Goal: Task Accomplishment & Management: Use online tool/utility

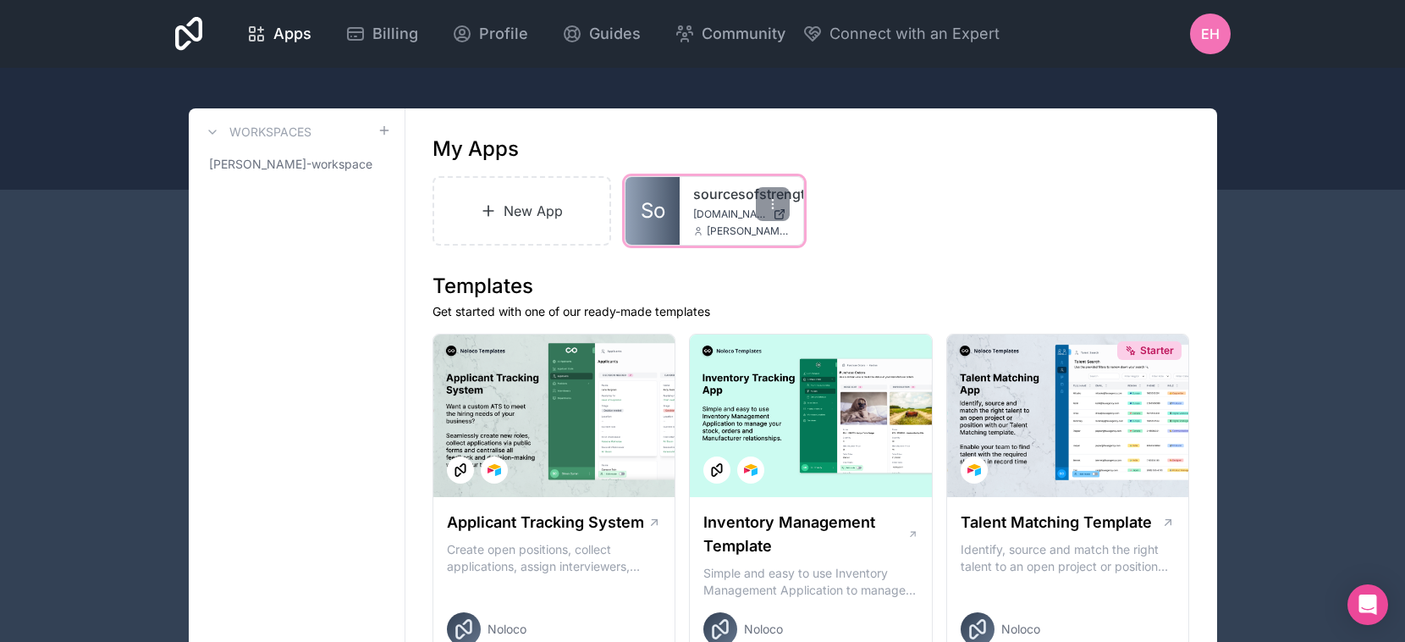
click at [720, 227] on span "[PERSON_NAME][EMAIL_ADDRESS][DOMAIN_NAME]" at bounding box center [748, 231] width 83 height 14
click at [721, 209] on span "[DOMAIN_NAME]" at bounding box center [729, 214] width 73 height 14
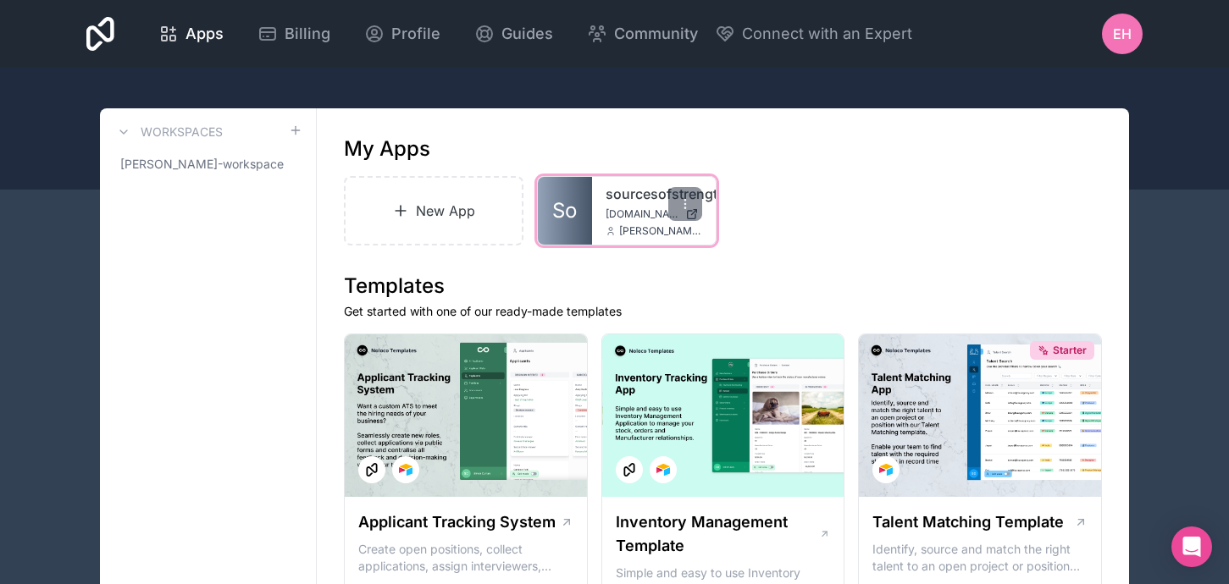
click at [611, 221] on div "sourcesofstrength [DOMAIN_NAME] [PERSON_NAME][EMAIL_ADDRESS][DOMAIN_NAME]" at bounding box center [654, 211] width 124 height 68
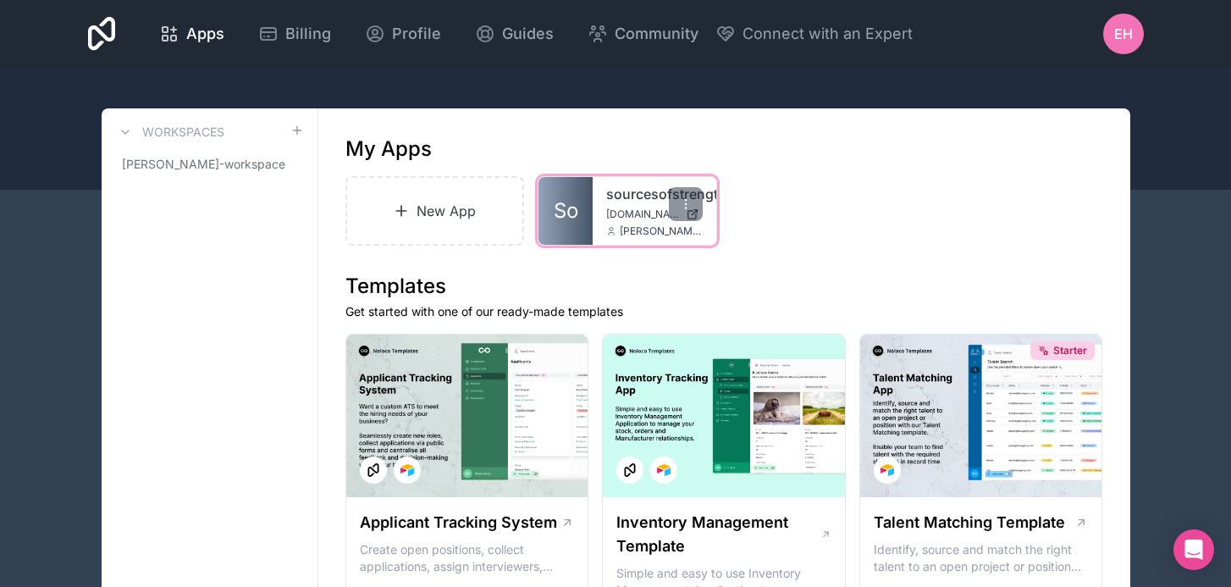
click at [646, 196] on link "sourcesofstrength" at bounding box center [654, 194] width 97 height 20
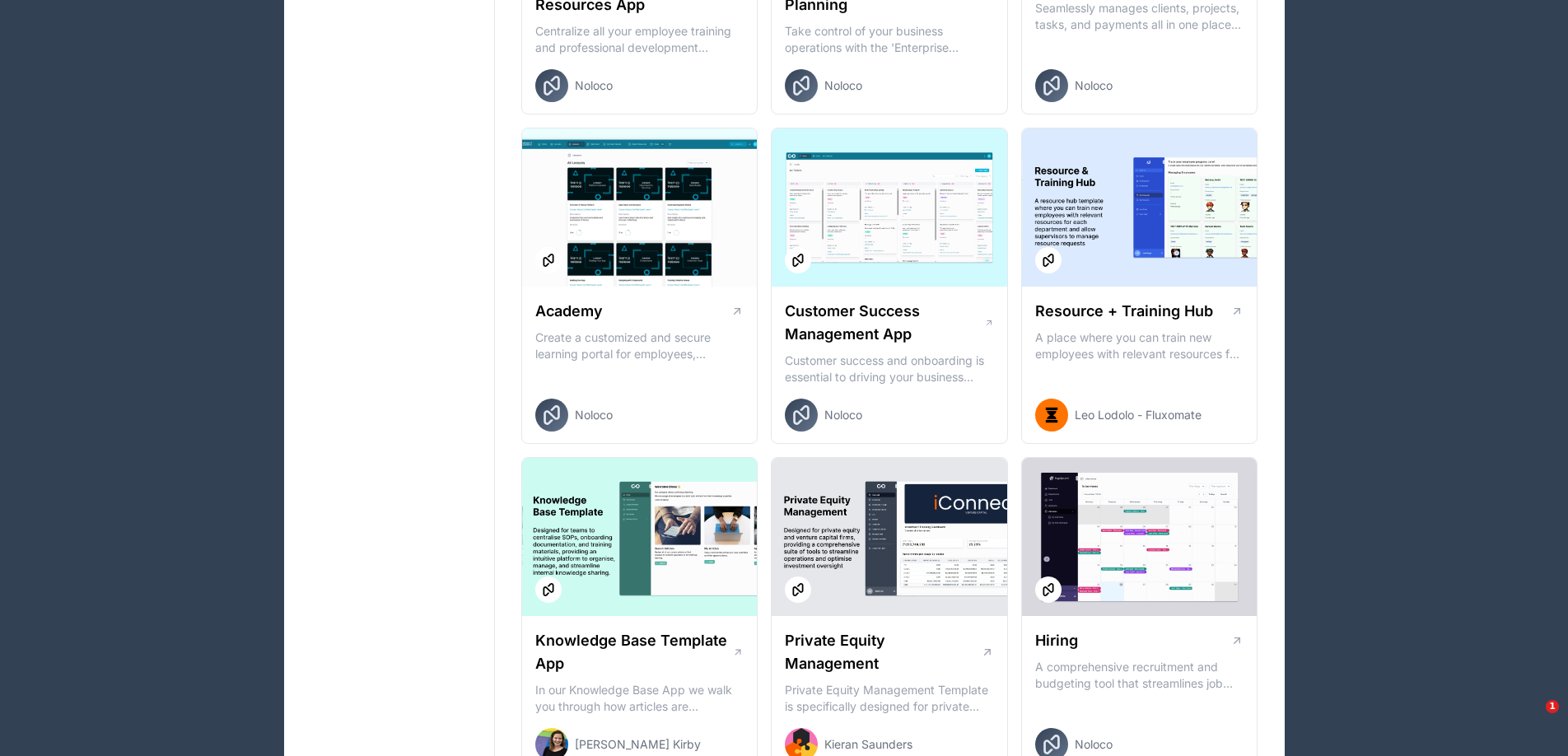
scroll to position [902, 0]
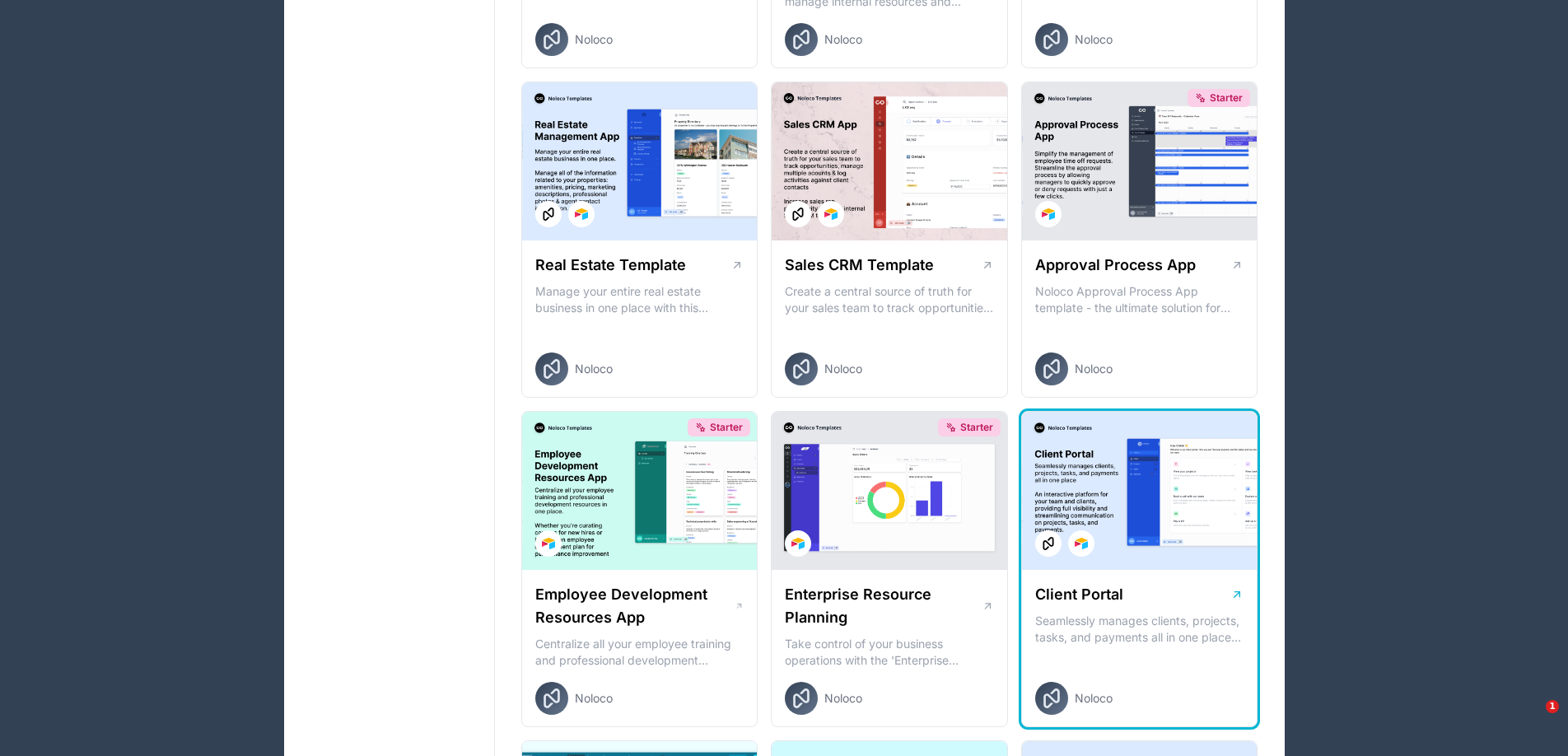
click at [1210, 599] on div "Client Portal" at bounding box center [1139, 594] width 209 height 23
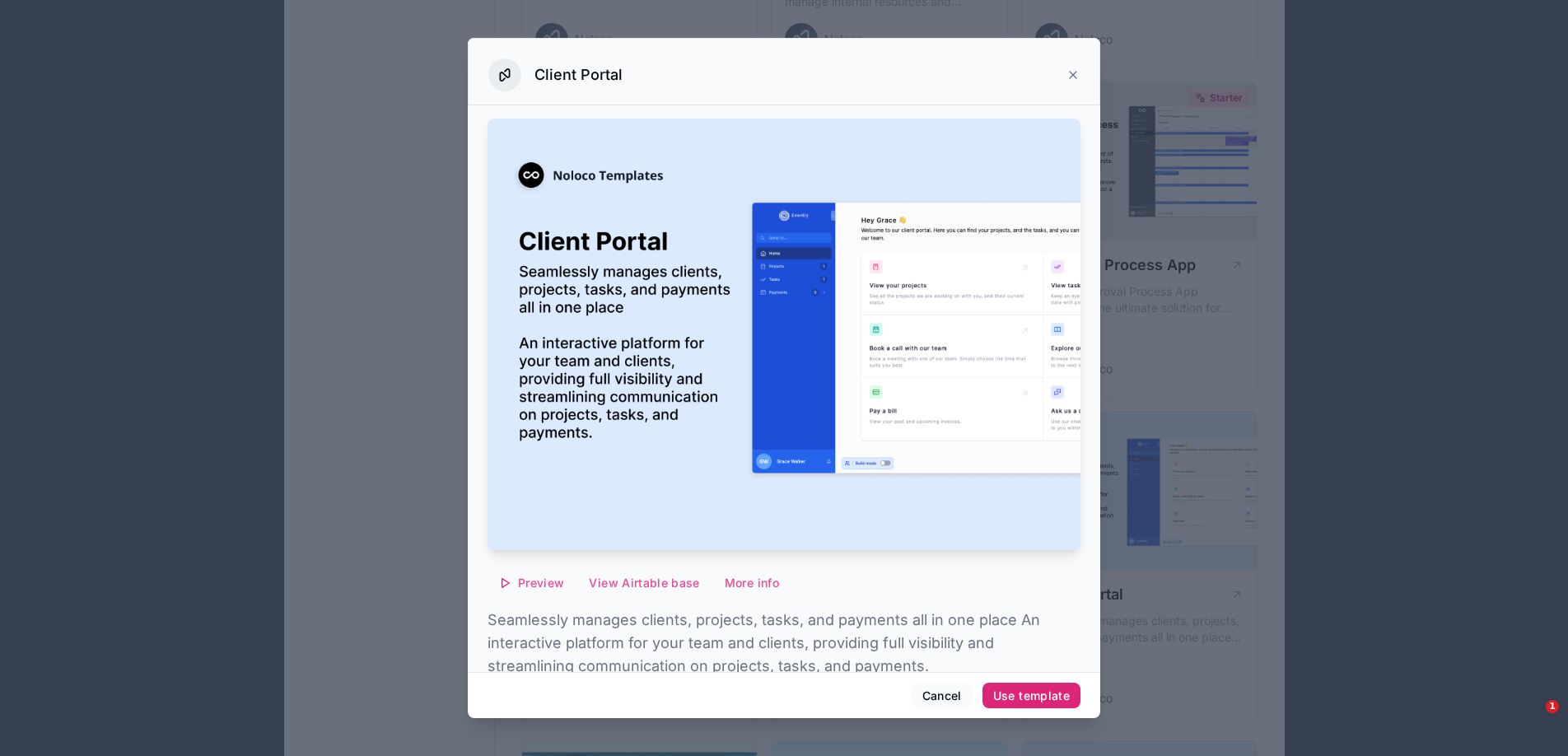
click at [997, 702] on div "Use template" at bounding box center [1031, 696] width 77 height 15
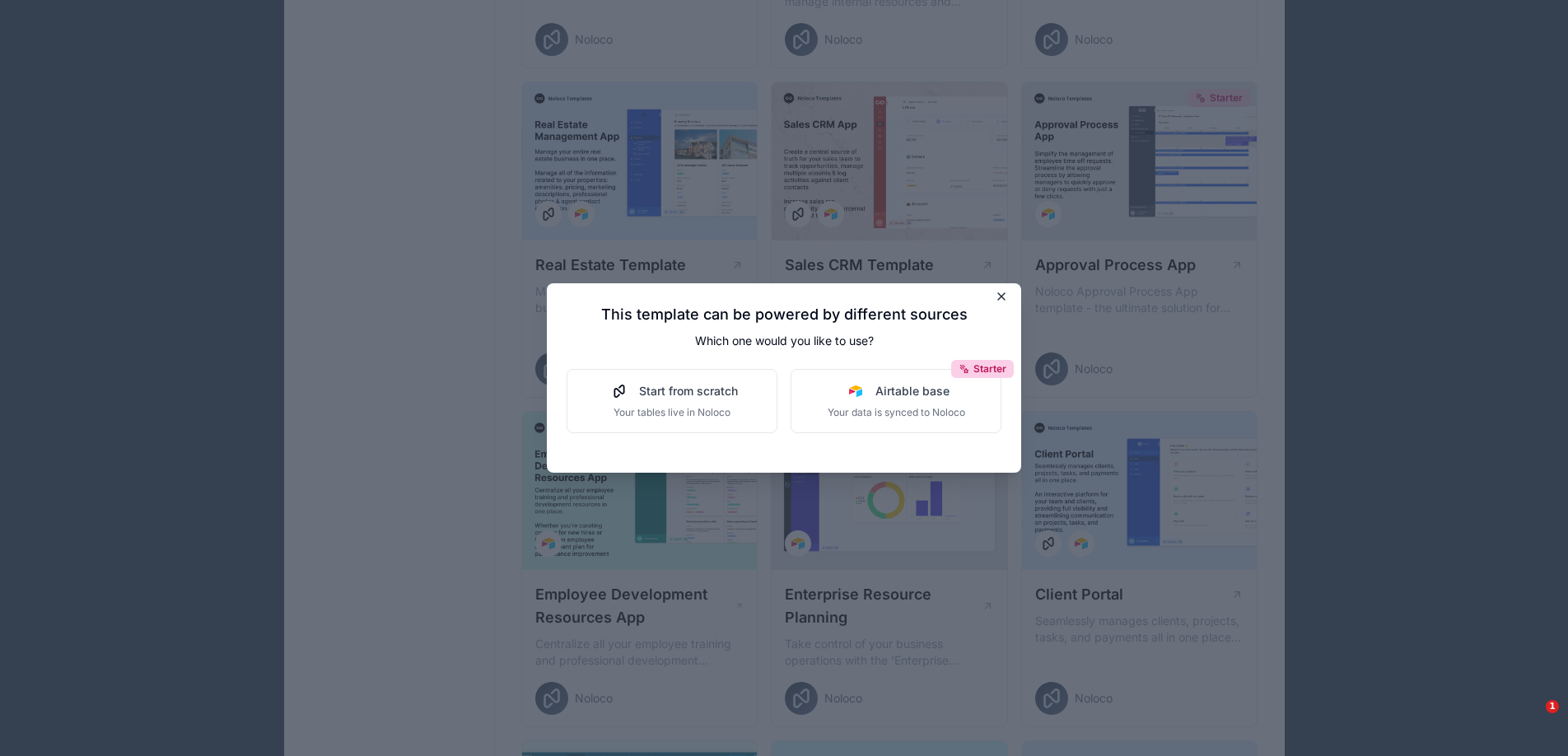
click at [1000, 294] on icon at bounding box center [1002, 297] width 14 height 14
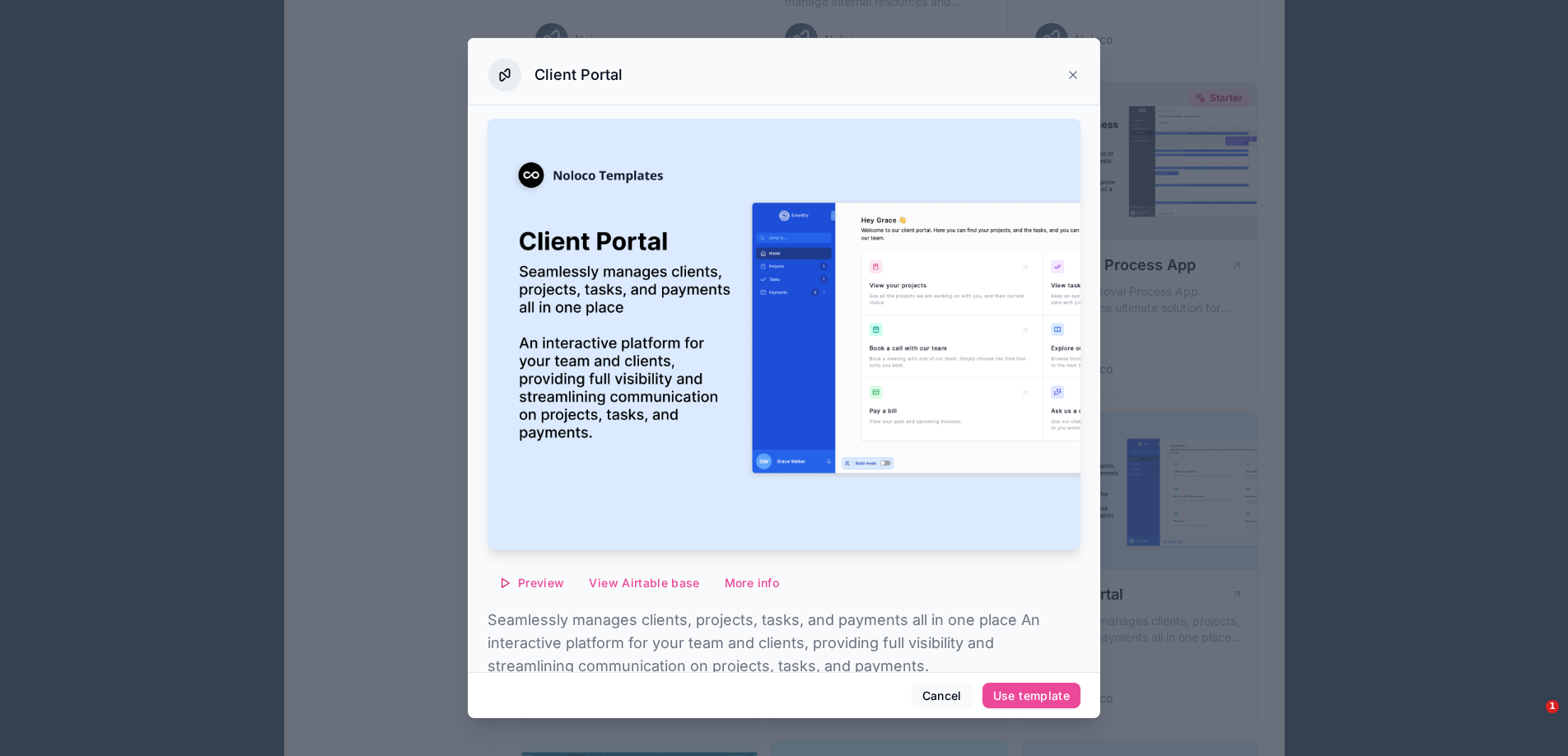
click at [1071, 78] on icon at bounding box center [1073, 75] width 14 height 14
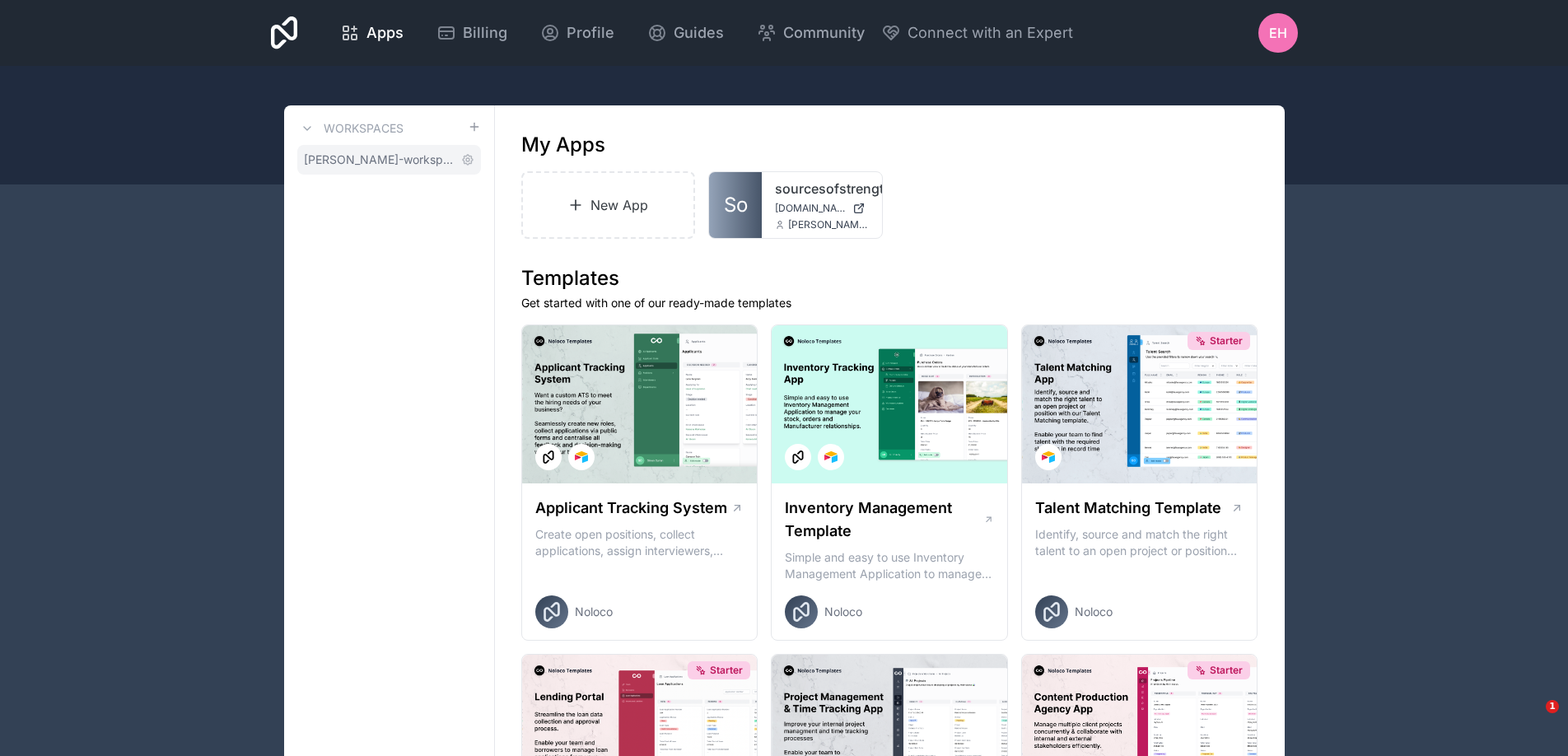
click at [392, 159] on span "[PERSON_NAME]-workspace" at bounding box center [378, 160] width 151 height 17
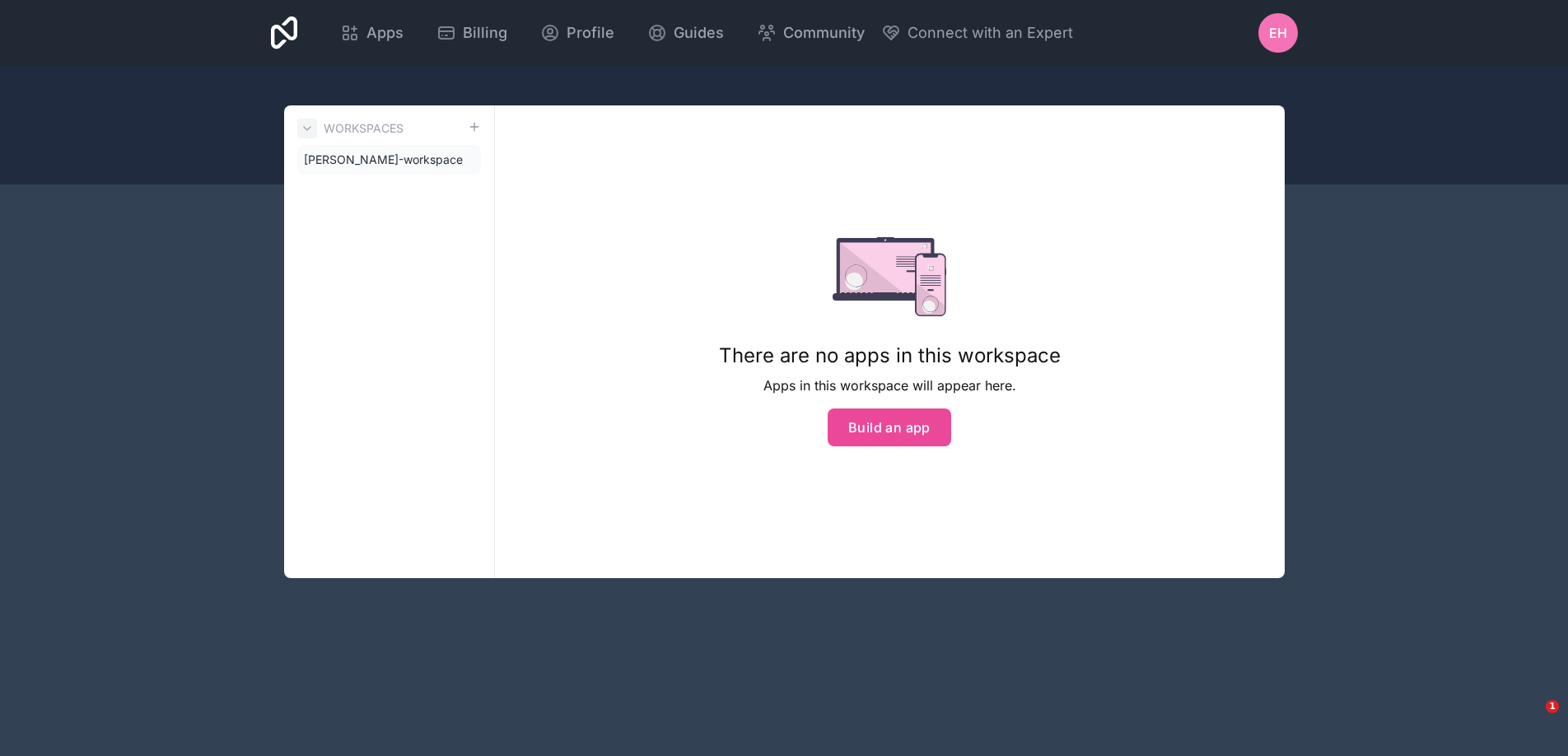
click at [311, 128] on icon at bounding box center [307, 128] width 14 height 14
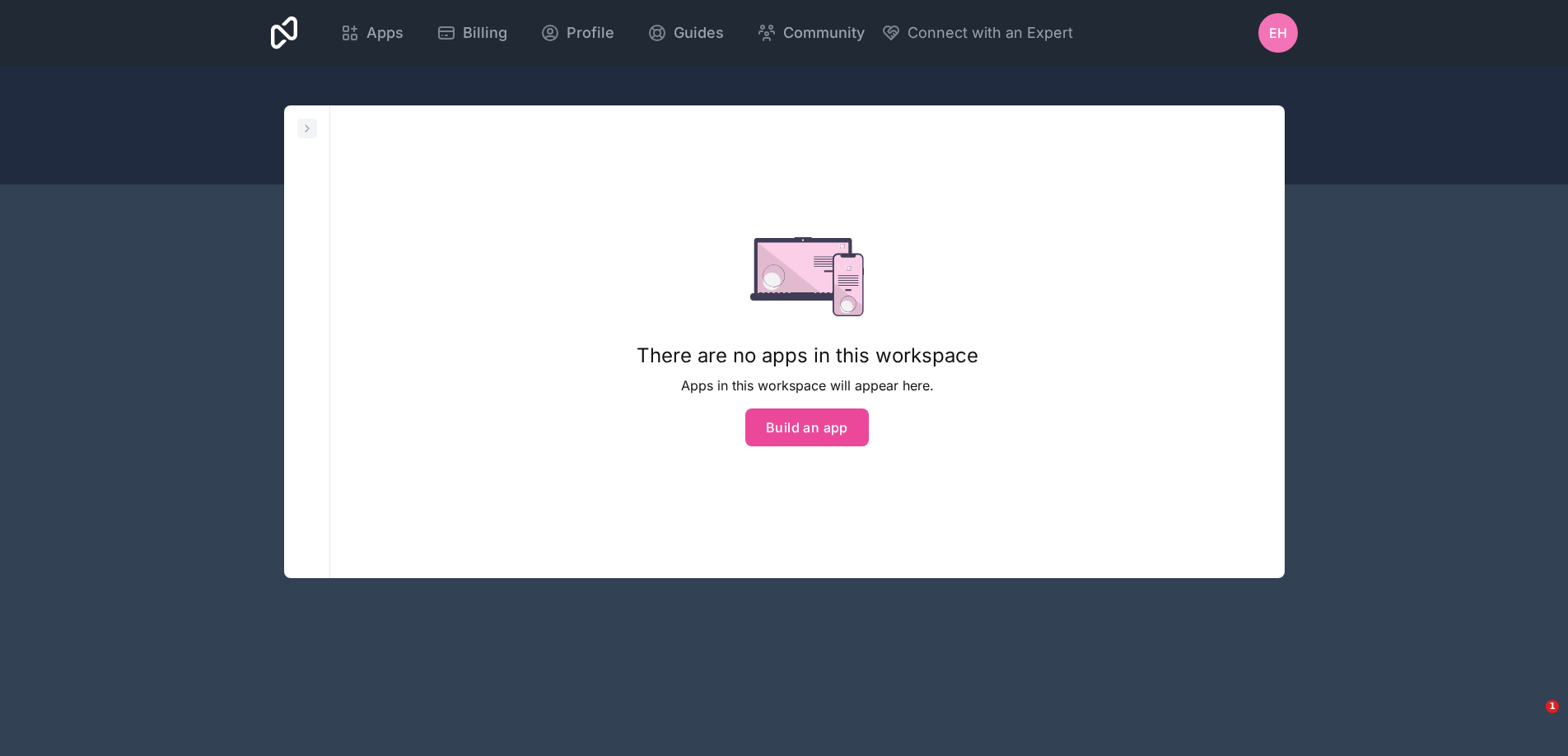
click at [311, 128] on icon at bounding box center [307, 128] width 14 height 14
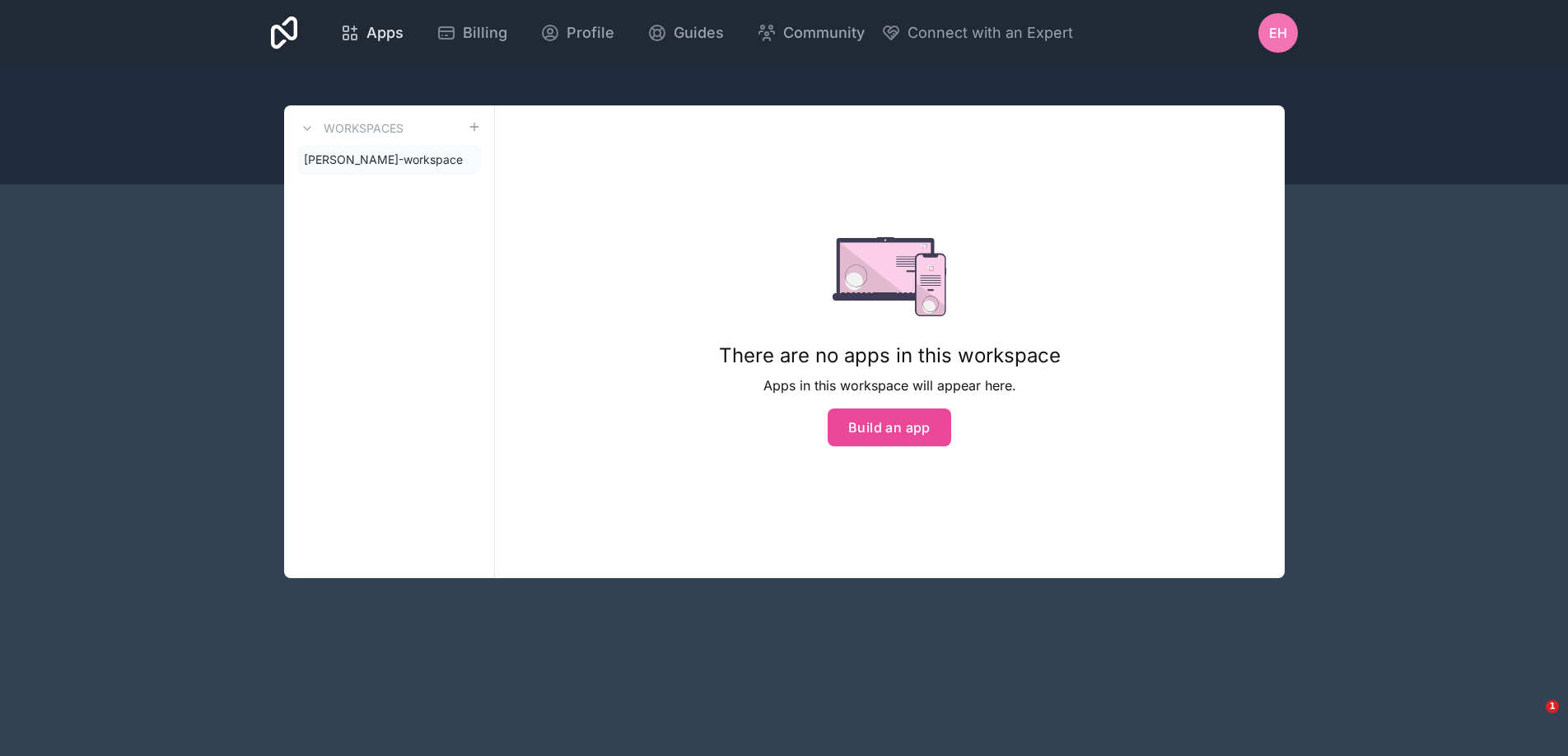
click at [396, 40] on span "Apps" at bounding box center [385, 33] width 37 height 23
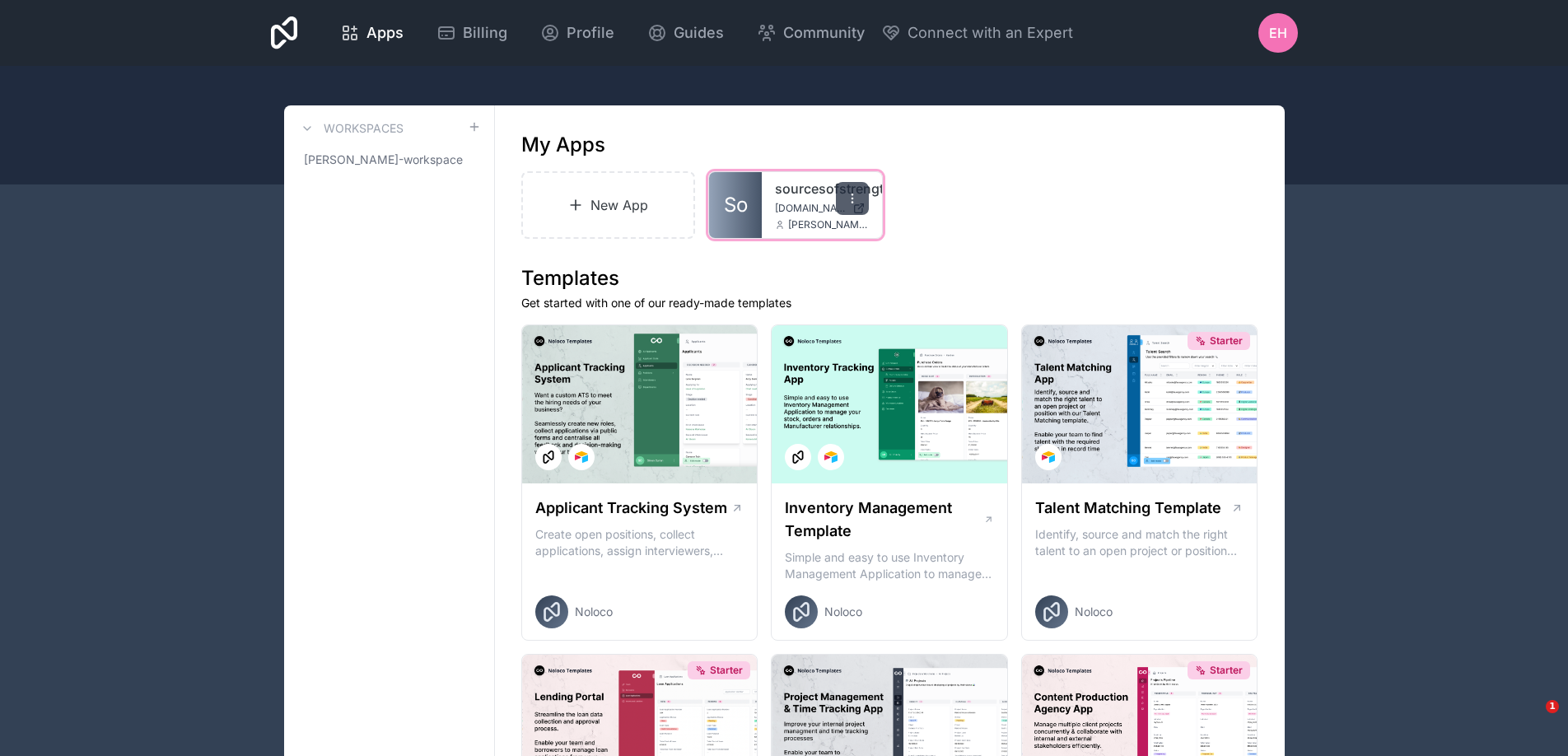
click at [858, 200] on icon at bounding box center [853, 198] width 14 height 14
click at [956, 206] on div "New App So sourcesofstrength sourcesofstrength.noloco.co dan@sourcesofstrength.…" at bounding box center [890, 204] width 737 height 67
click at [600, 201] on link "New App" at bounding box center [608, 204] width 174 height 67
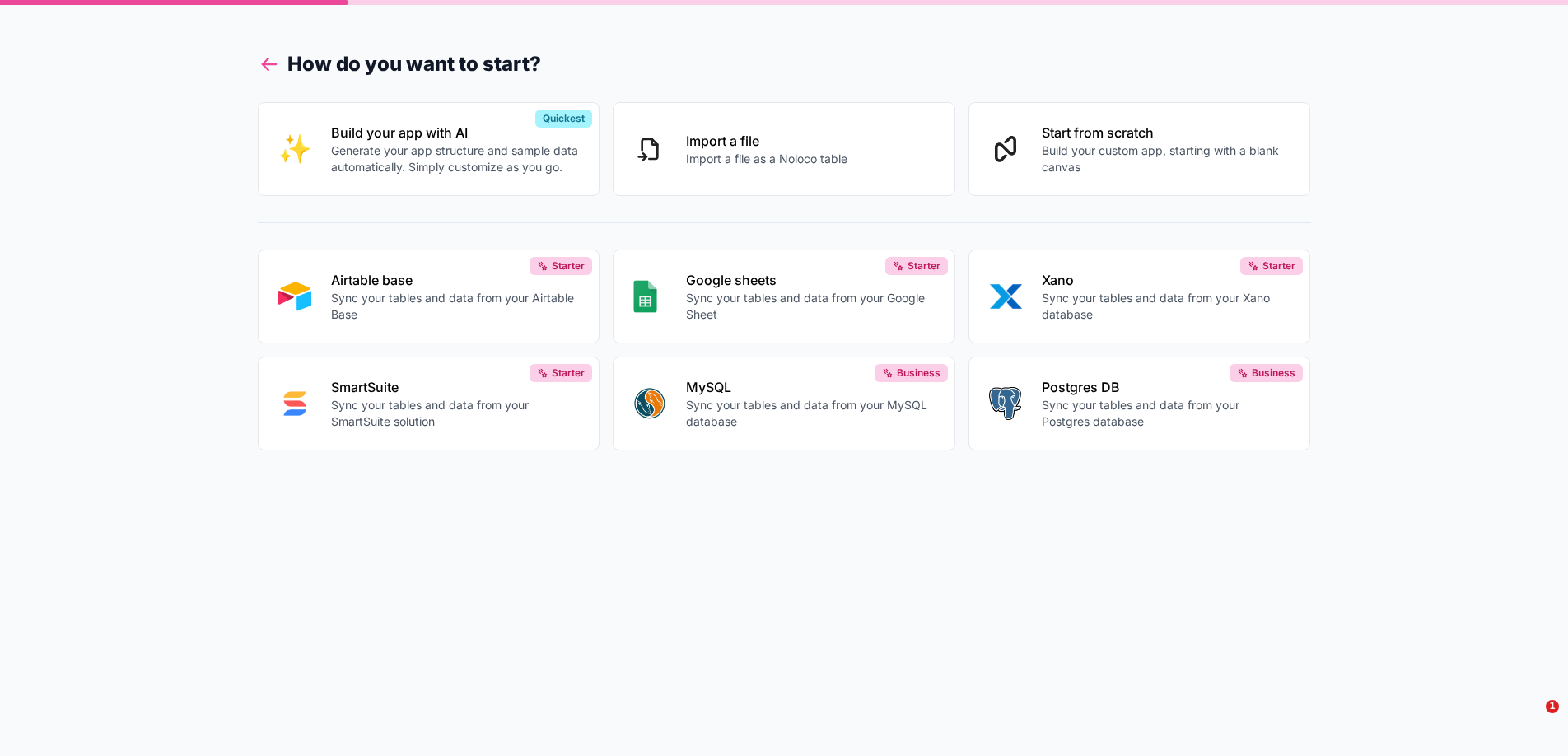
click at [273, 68] on icon at bounding box center [269, 64] width 23 height 23
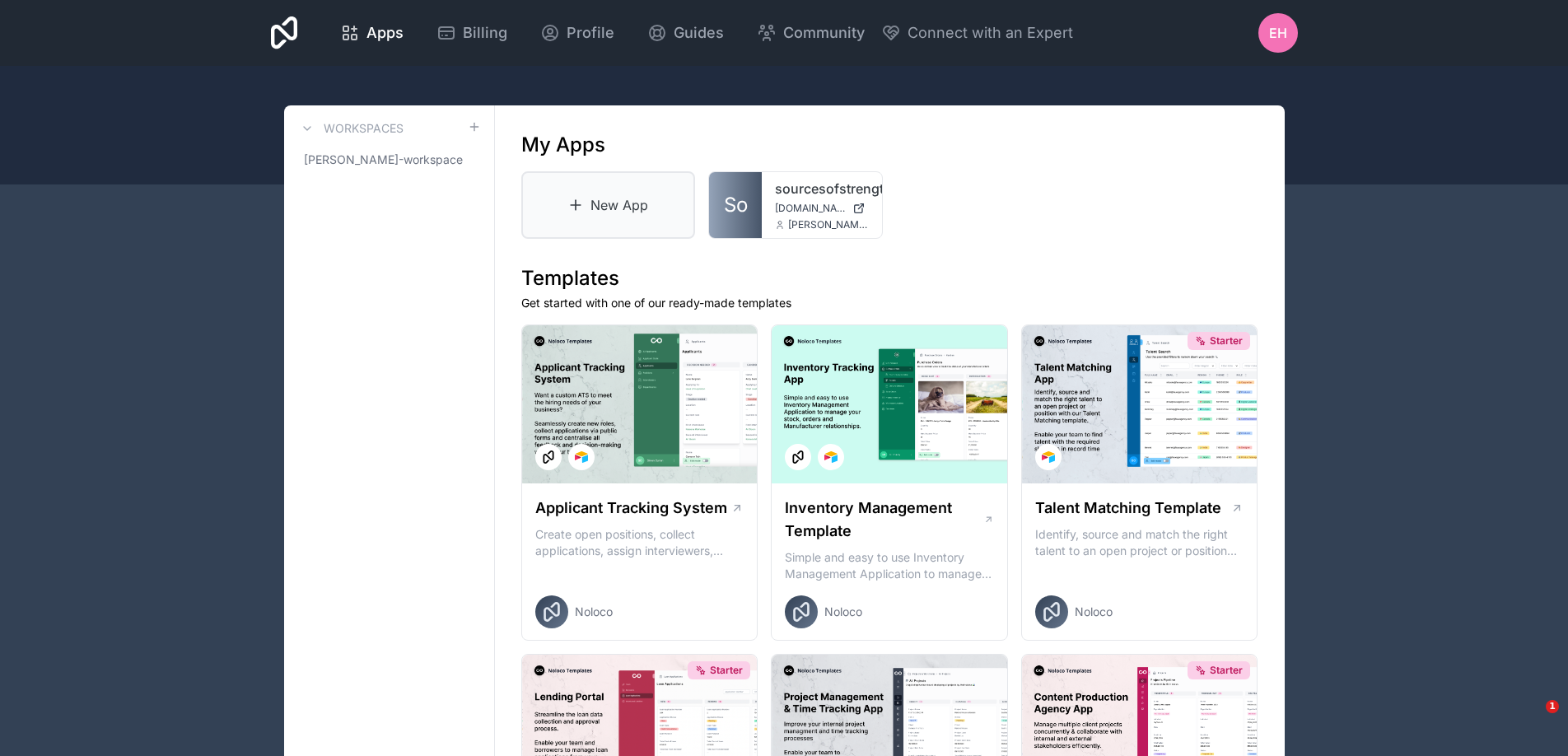
click at [610, 213] on link "New App" at bounding box center [608, 204] width 174 height 67
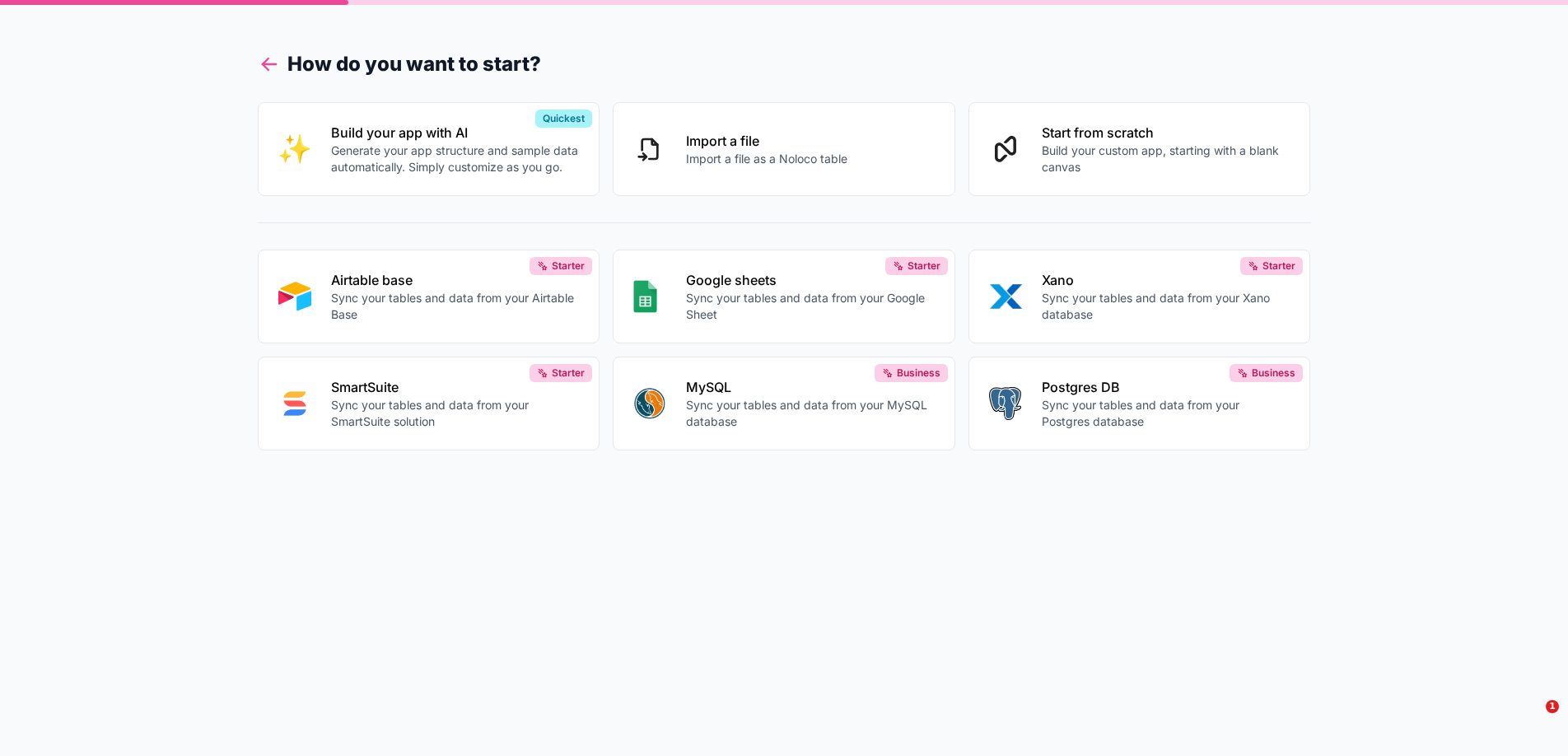
click at [261, 58] on icon at bounding box center [269, 64] width 23 height 23
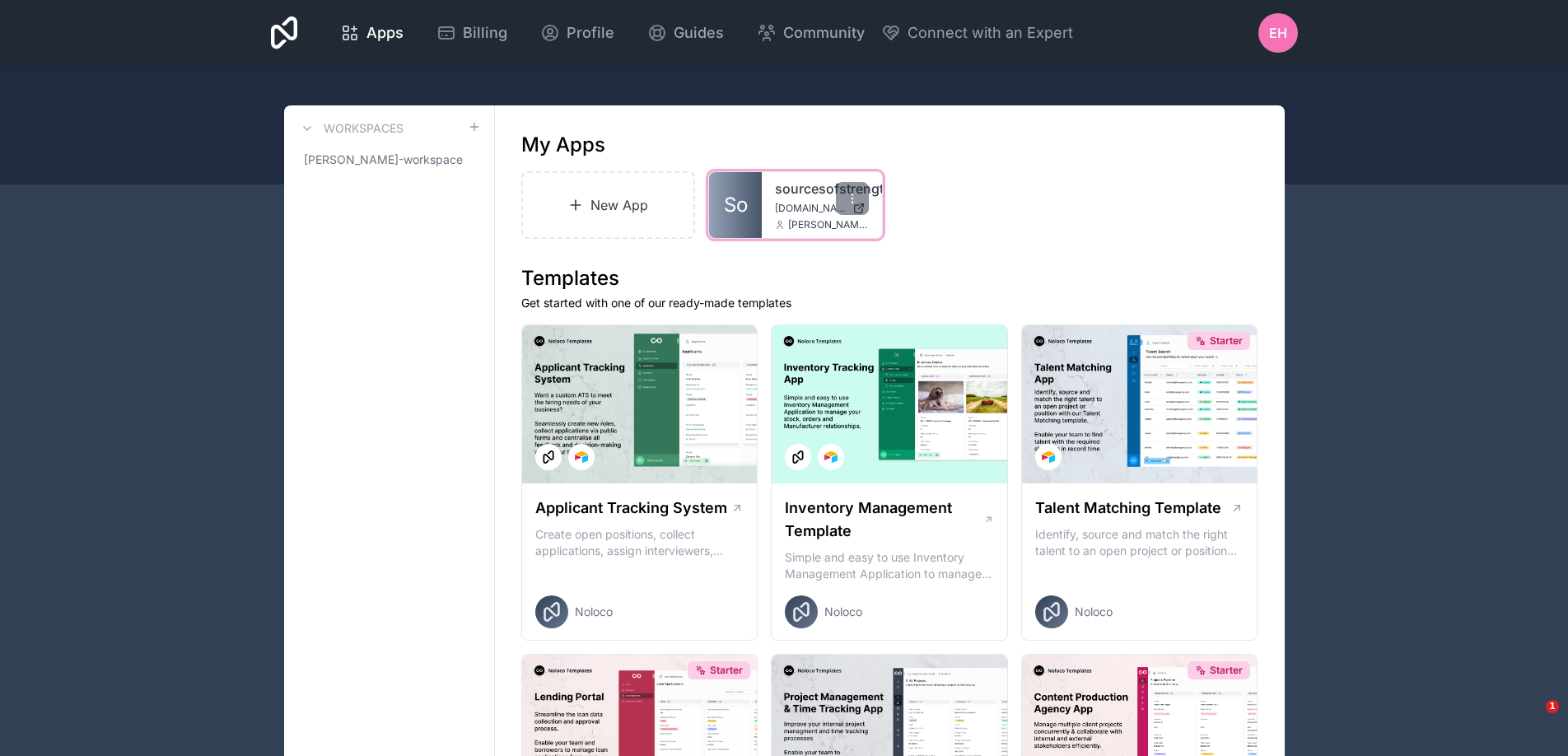
click at [821, 204] on span "[DOMAIN_NAME]" at bounding box center [810, 208] width 71 height 14
click at [634, 198] on link "New App" at bounding box center [608, 204] width 174 height 67
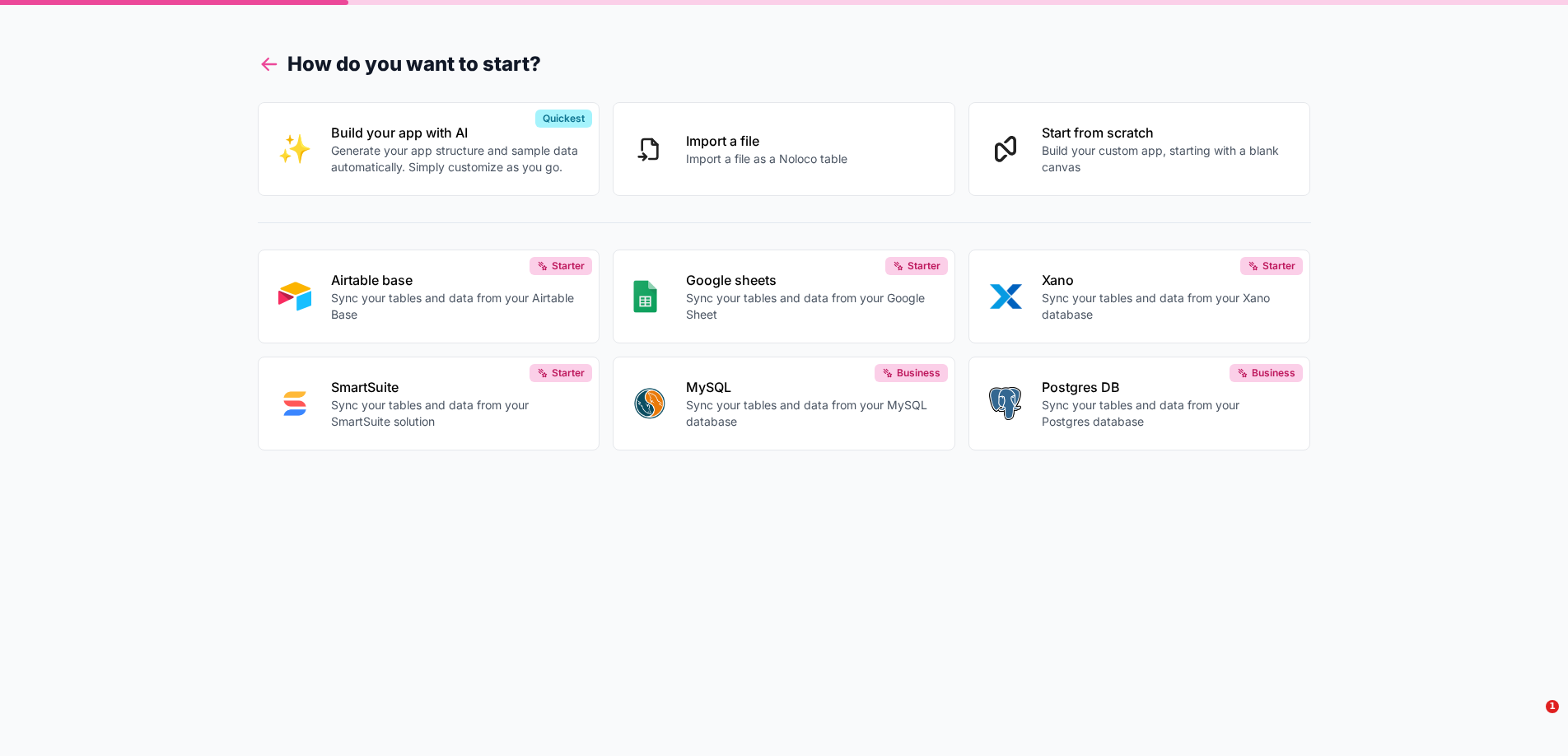
click at [270, 66] on icon at bounding box center [269, 64] width 23 height 23
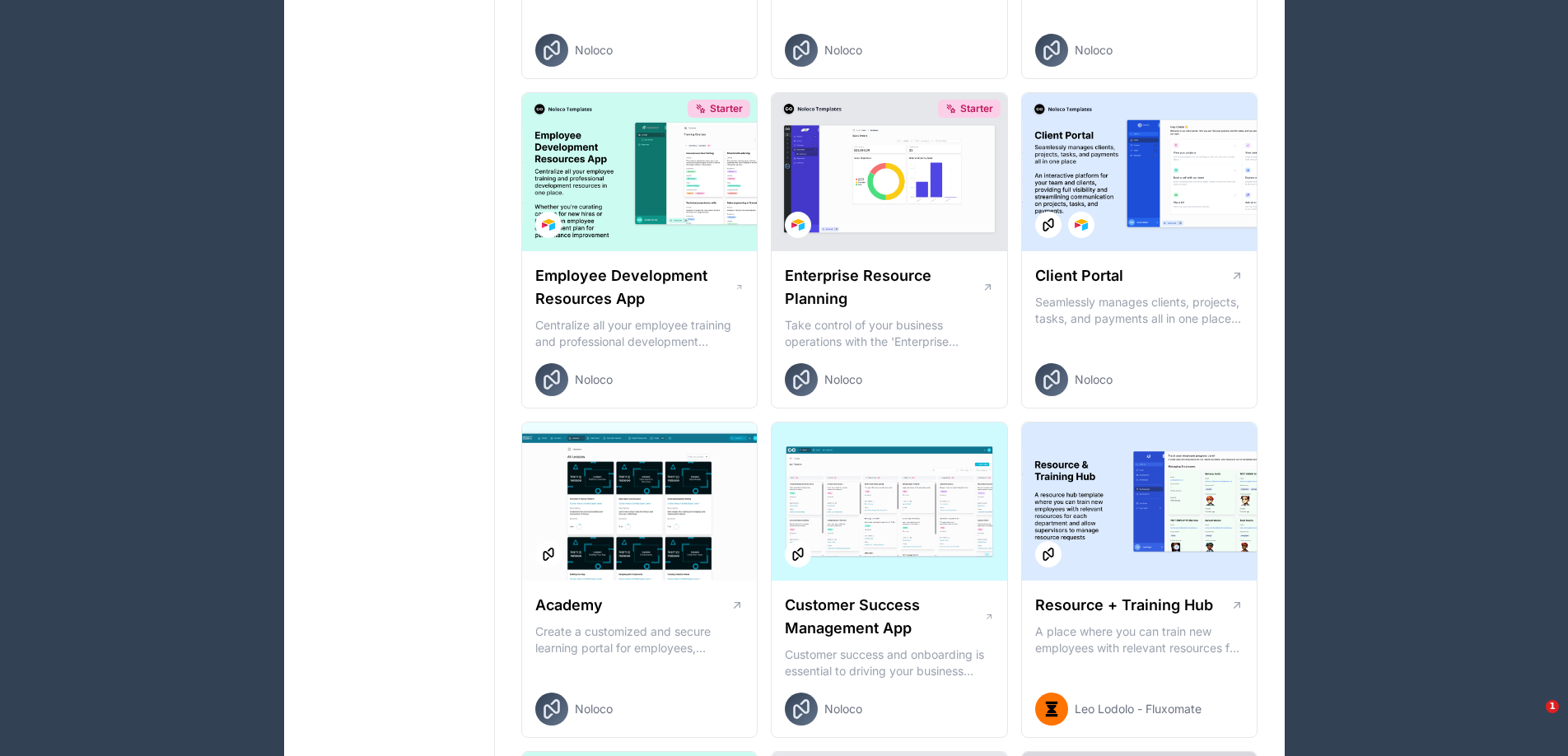
scroll to position [1222, 0]
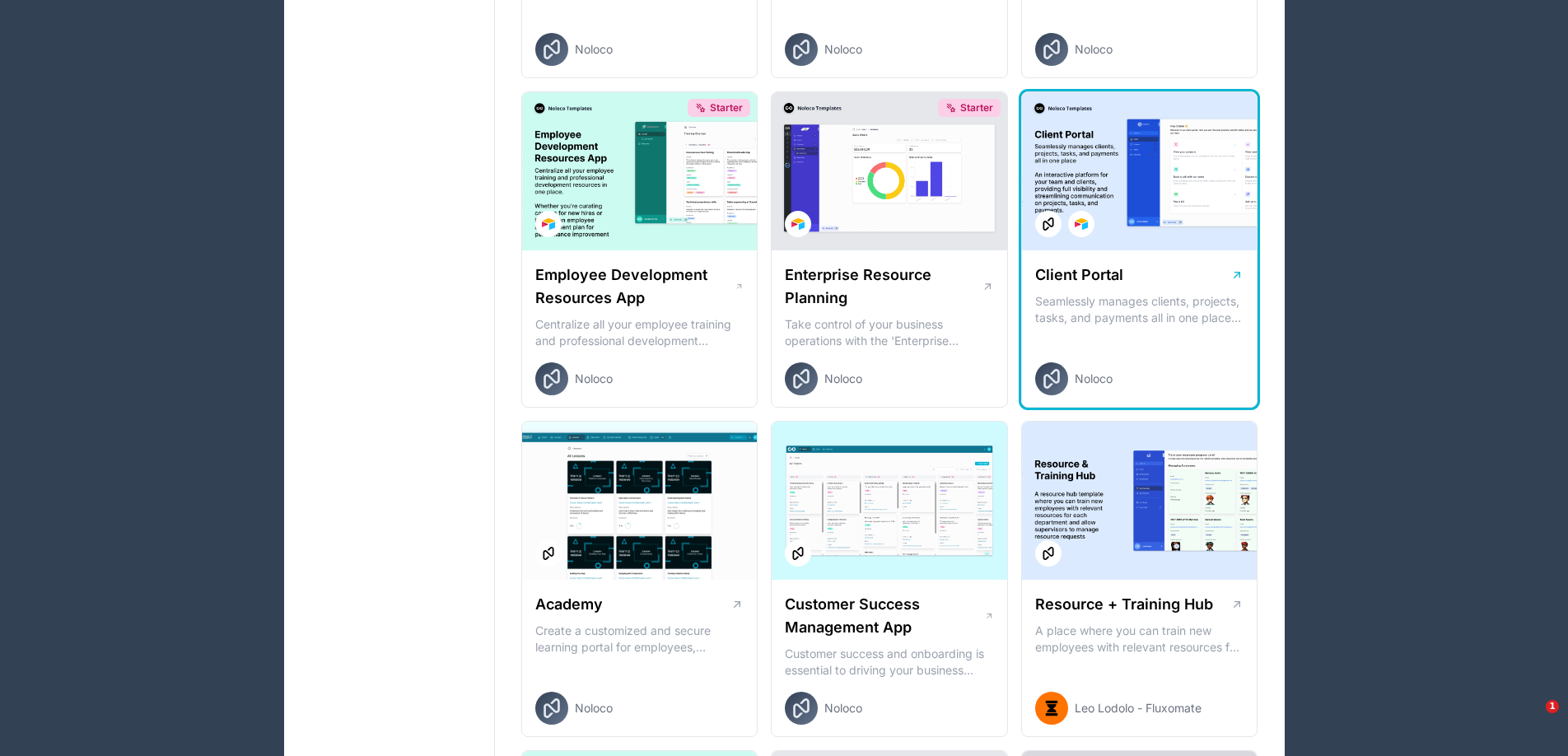
click at [1158, 360] on div "Client Portal Seamlessly manages clients, projects, tasks, and payments all in …" at bounding box center [1140, 329] width 235 height 159
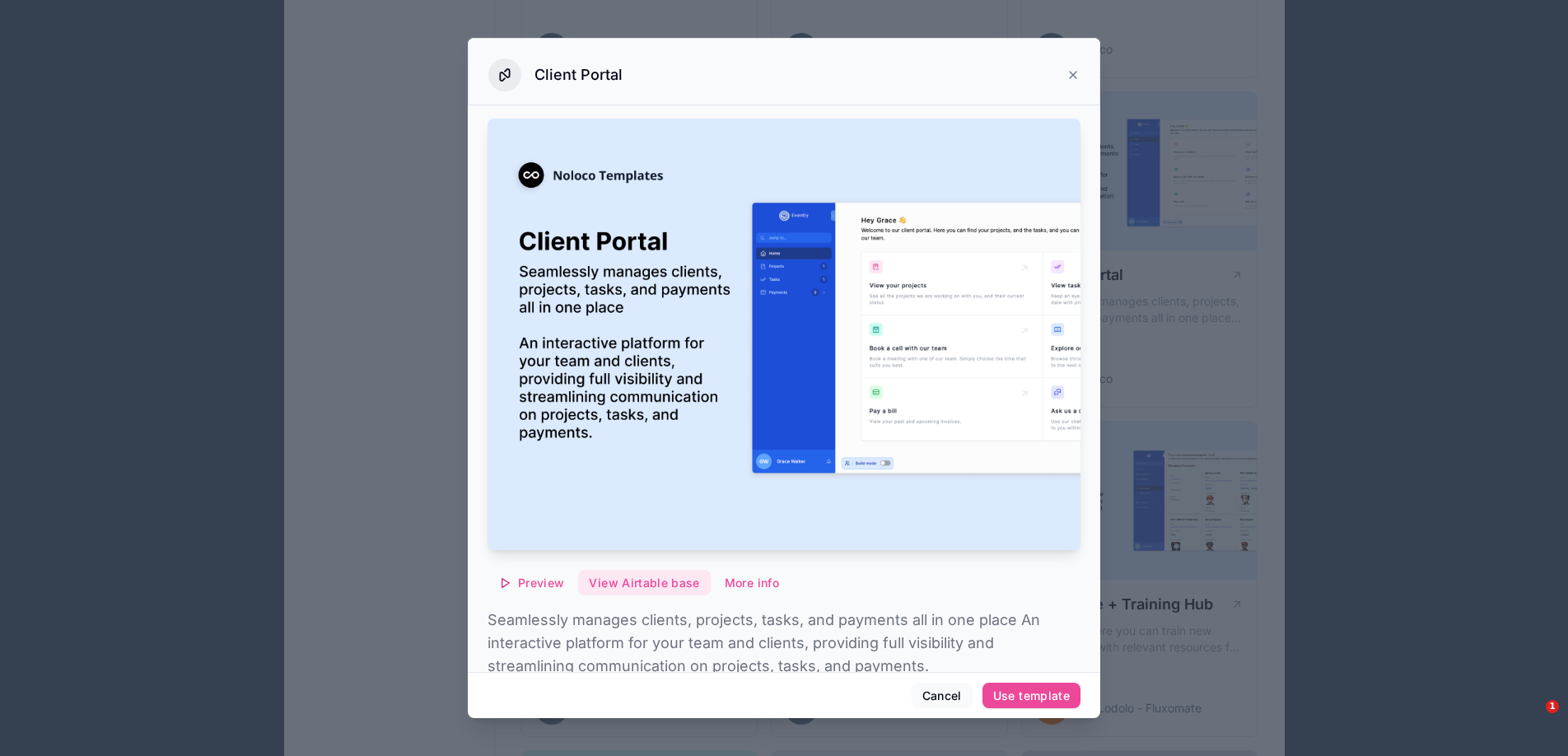
click at [609, 583] on button "View Airtable base" at bounding box center [643, 583] width 131 height 26
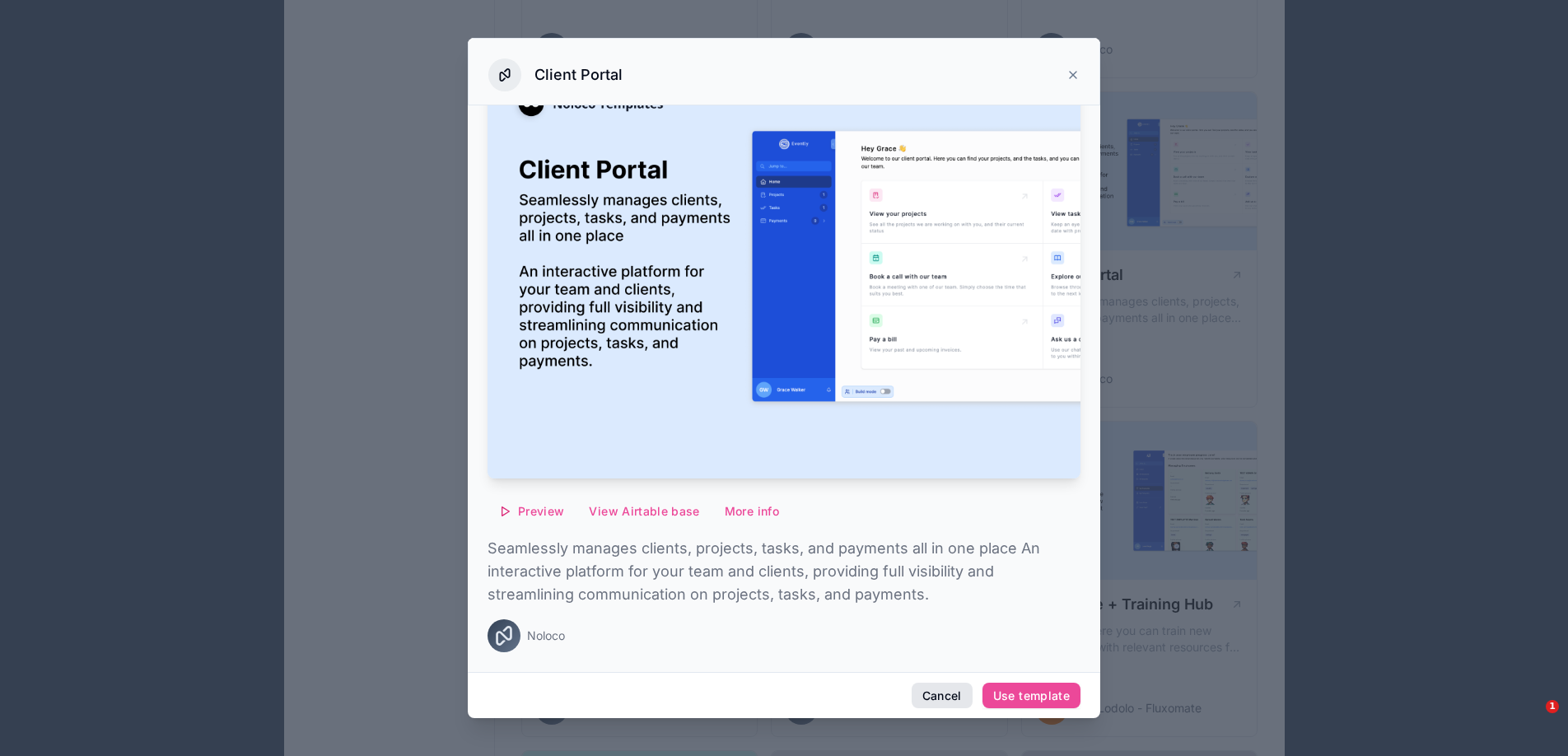
click at [951, 702] on button "Cancel" at bounding box center [942, 696] width 61 height 26
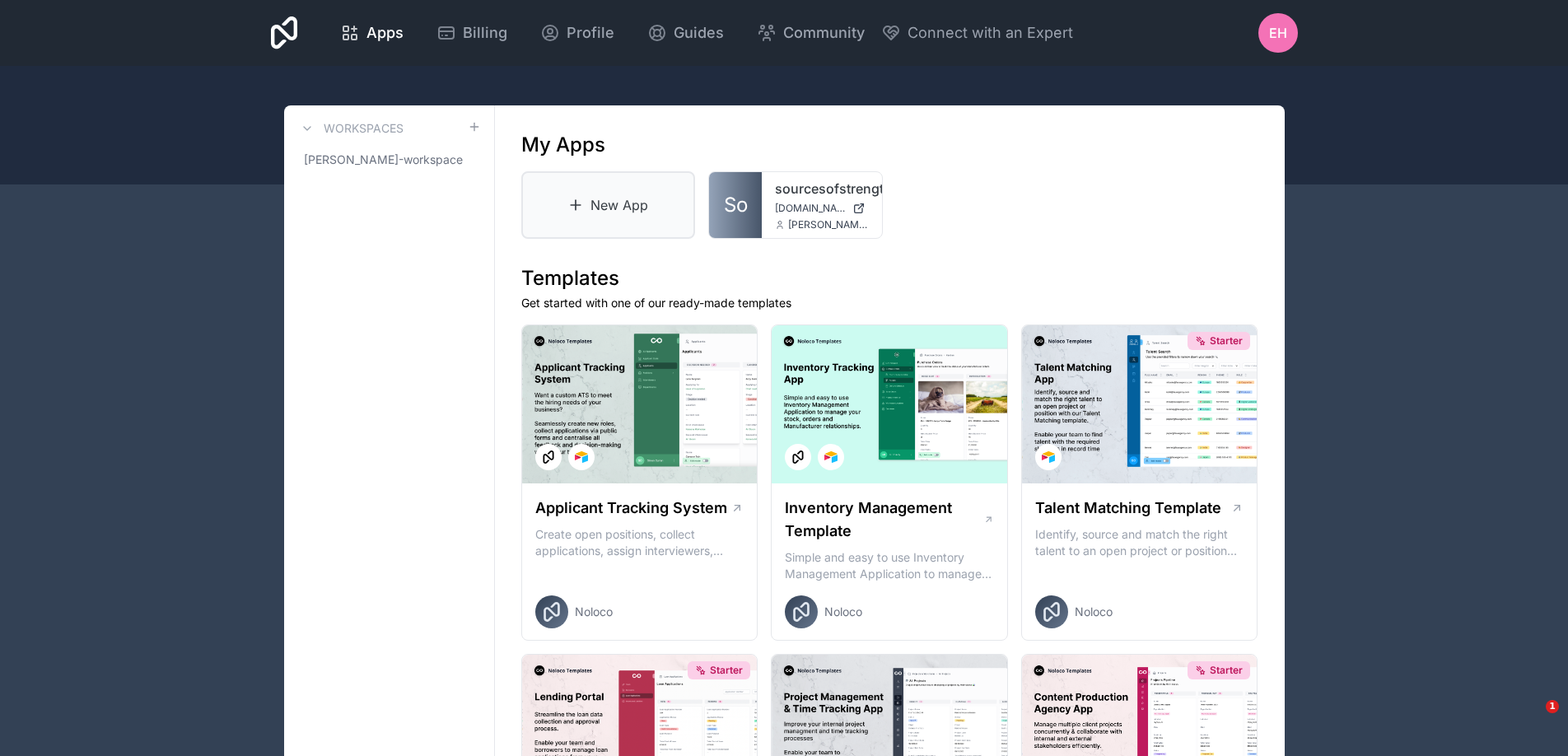
click at [602, 215] on link "New App" at bounding box center [608, 204] width 174 height 67
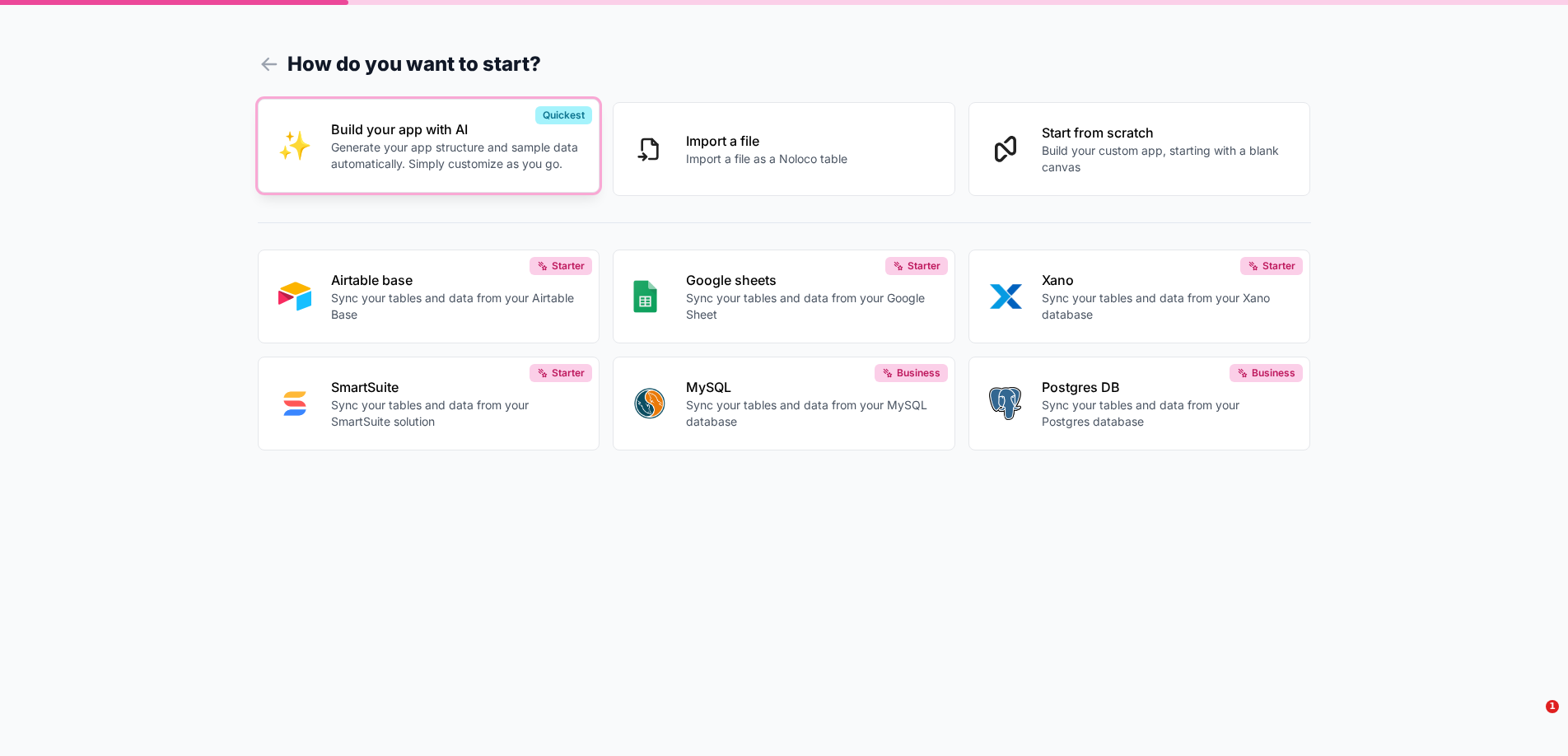
click at [463, 169] on p "Generate your app structure and sample data automatically. Simply customize as …" at bounding box center [455, 156] width 249 height 33
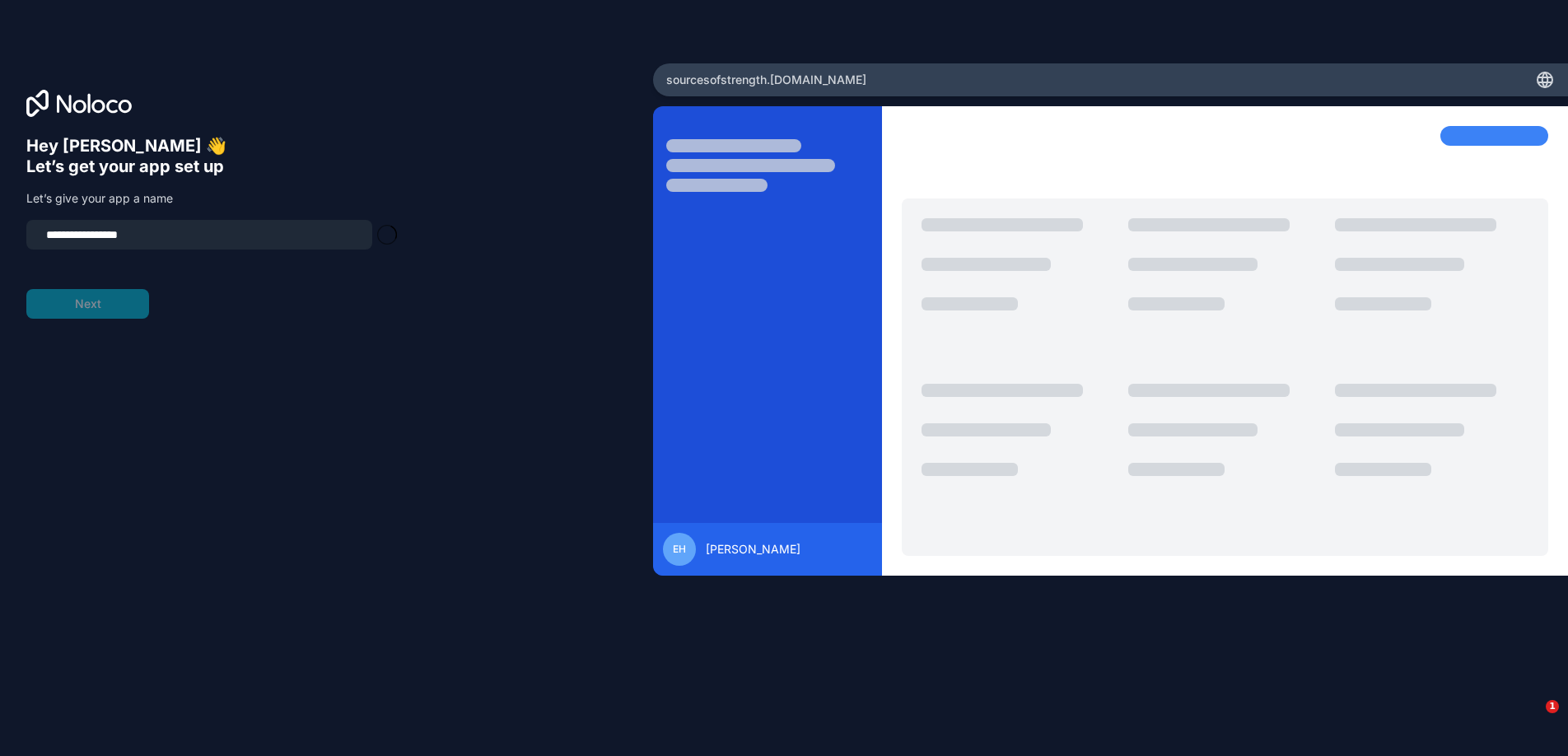
type input "**********"
click at [92, 313] on button "Next" at bounding box center [88, 304] width 123 height 29
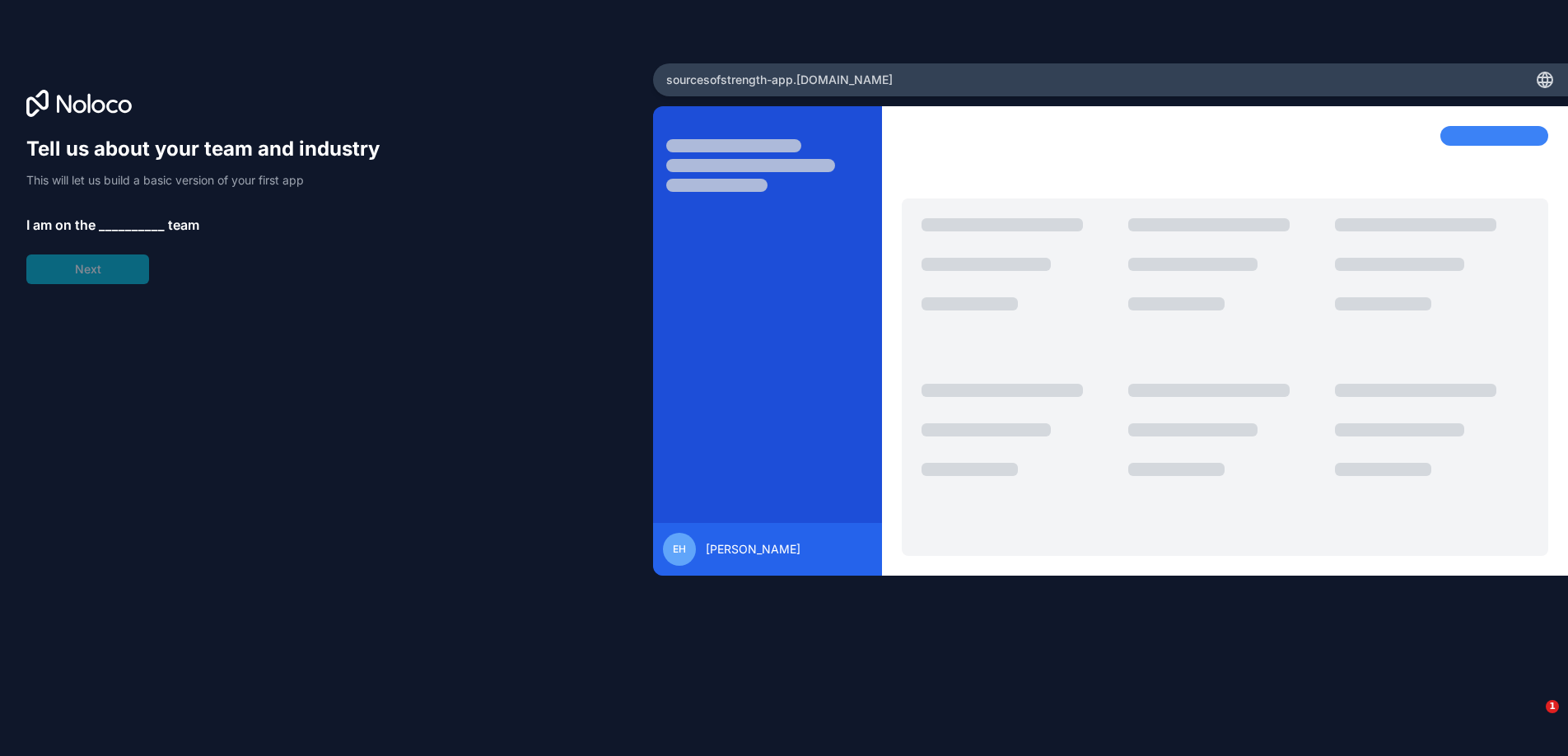
click at [109, 225] on span "__________" at bounding box center [132, 225] width 66 height 19
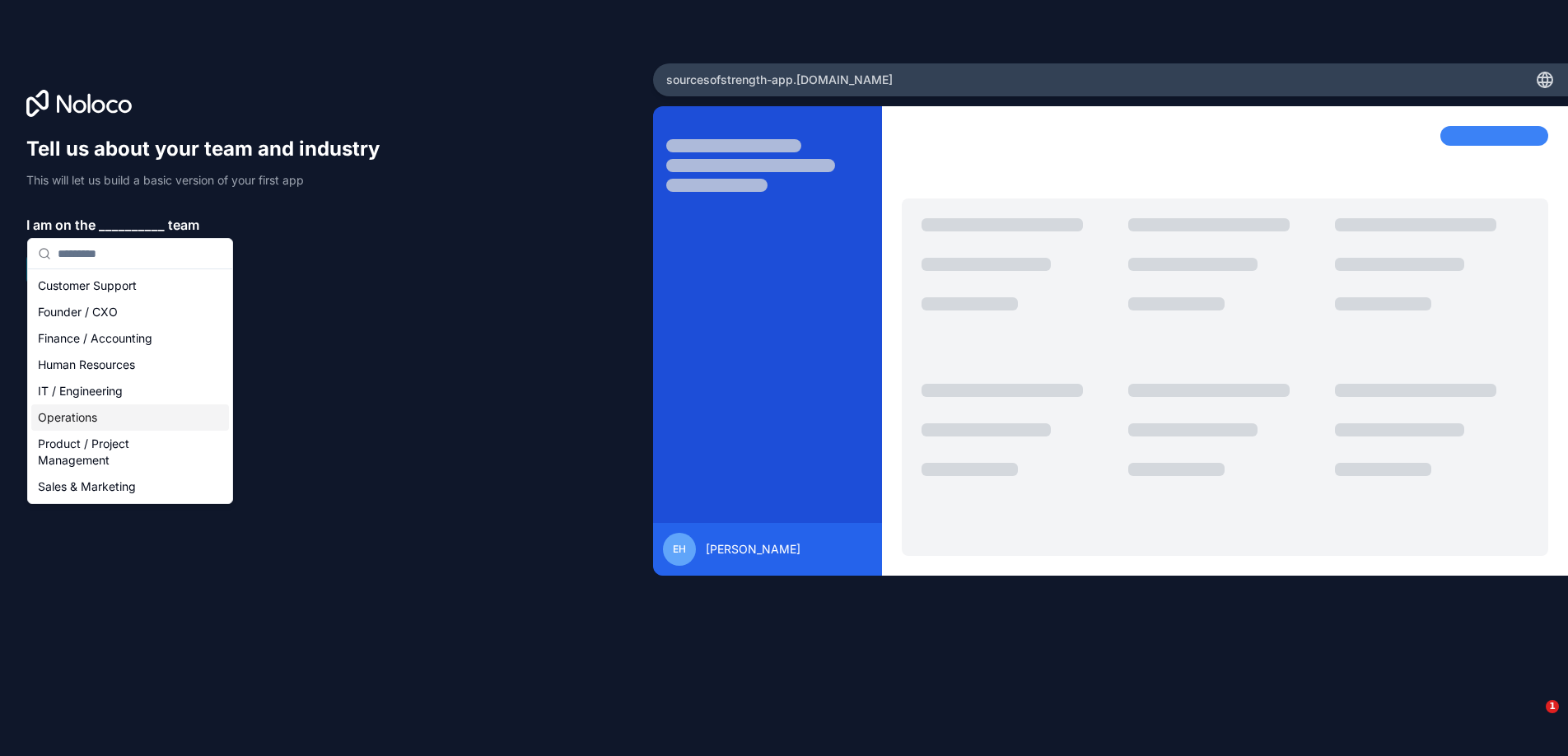
click at [94, 423] on div "Operations" at bounding box center [129, 417] width 197 height 26
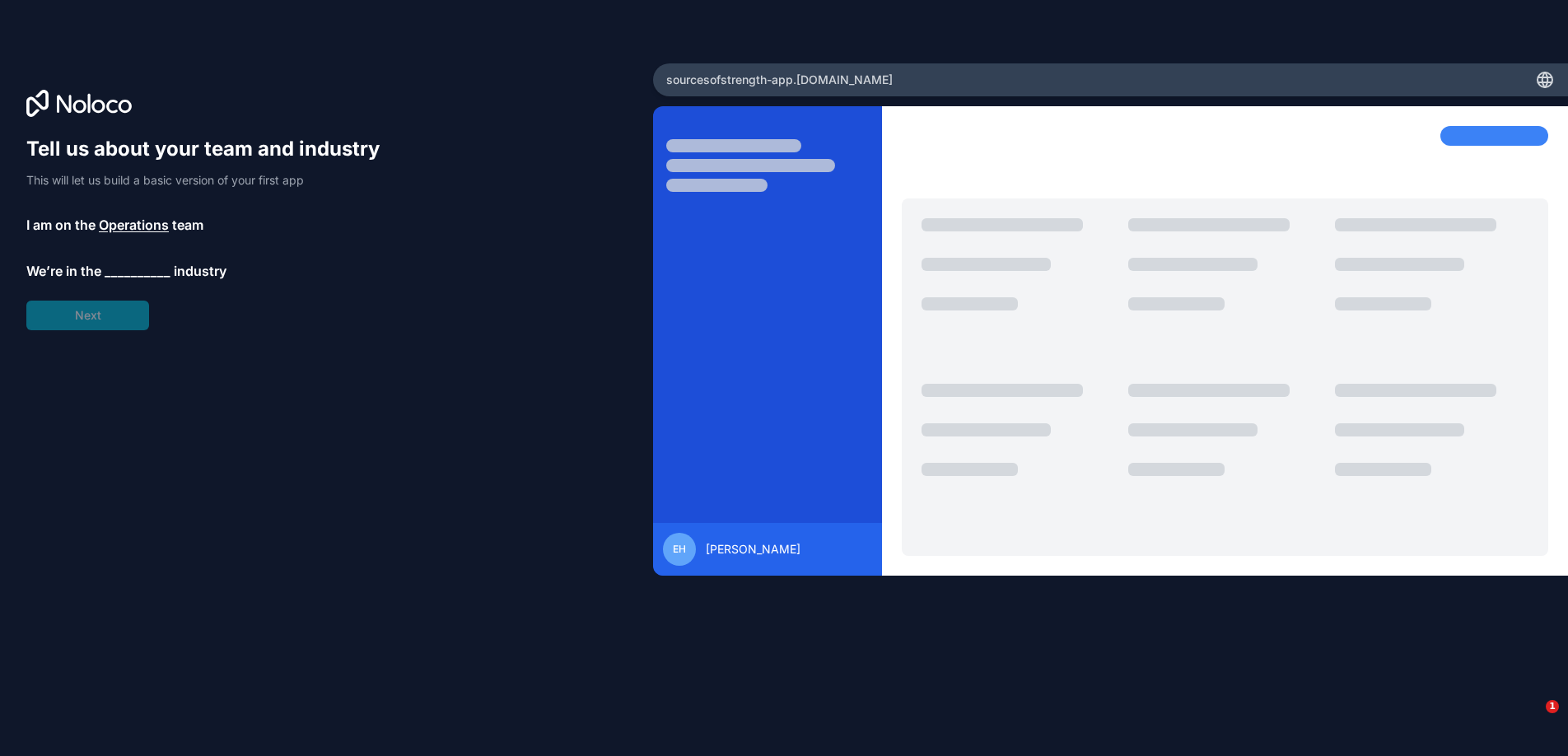
click at [137, 266] on span "__________" at bounding box center [138, 270] width 66 height 19
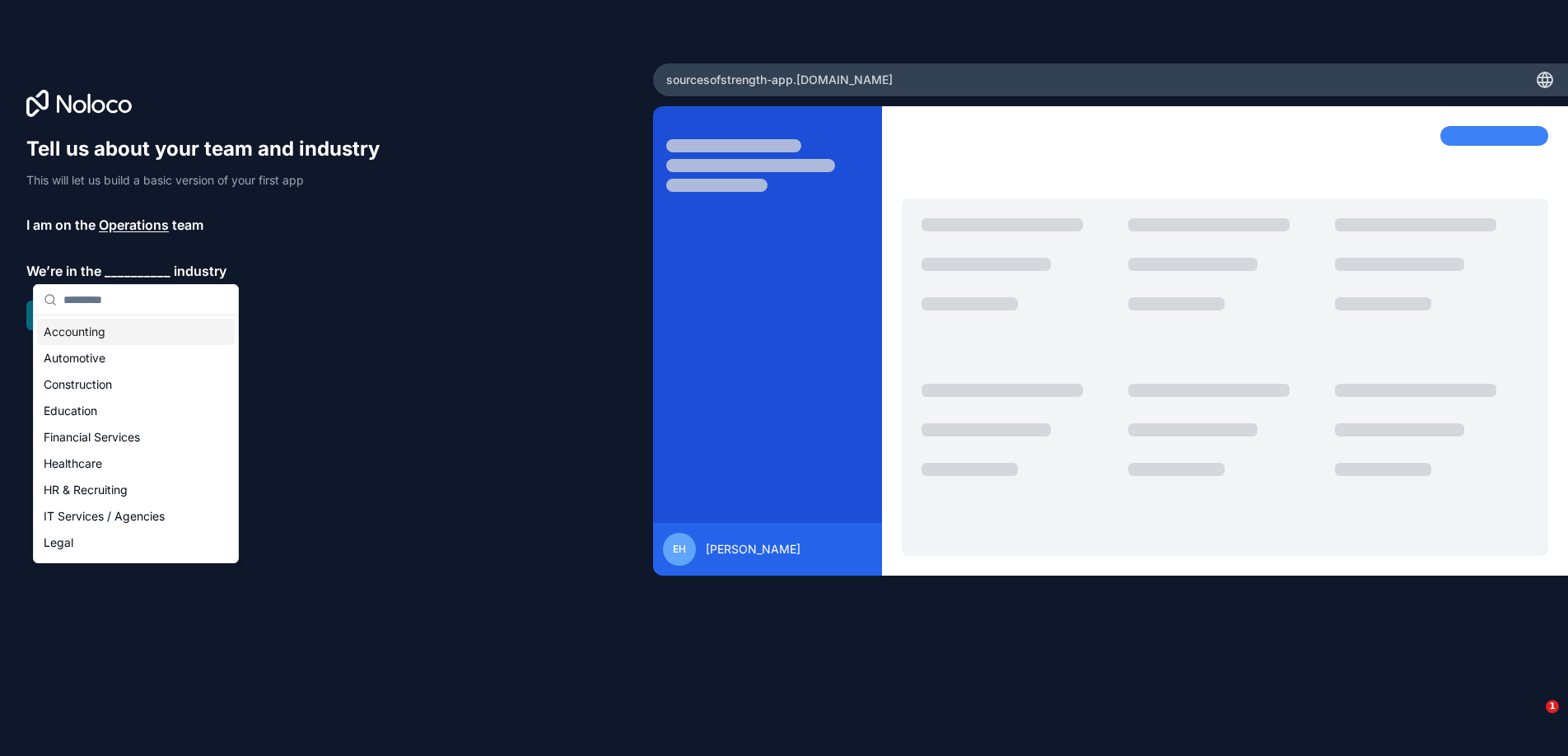
click at [132, 137] on h1 "Tell us about your team and industry" at bounding box center [210, 149] width 369 height 26
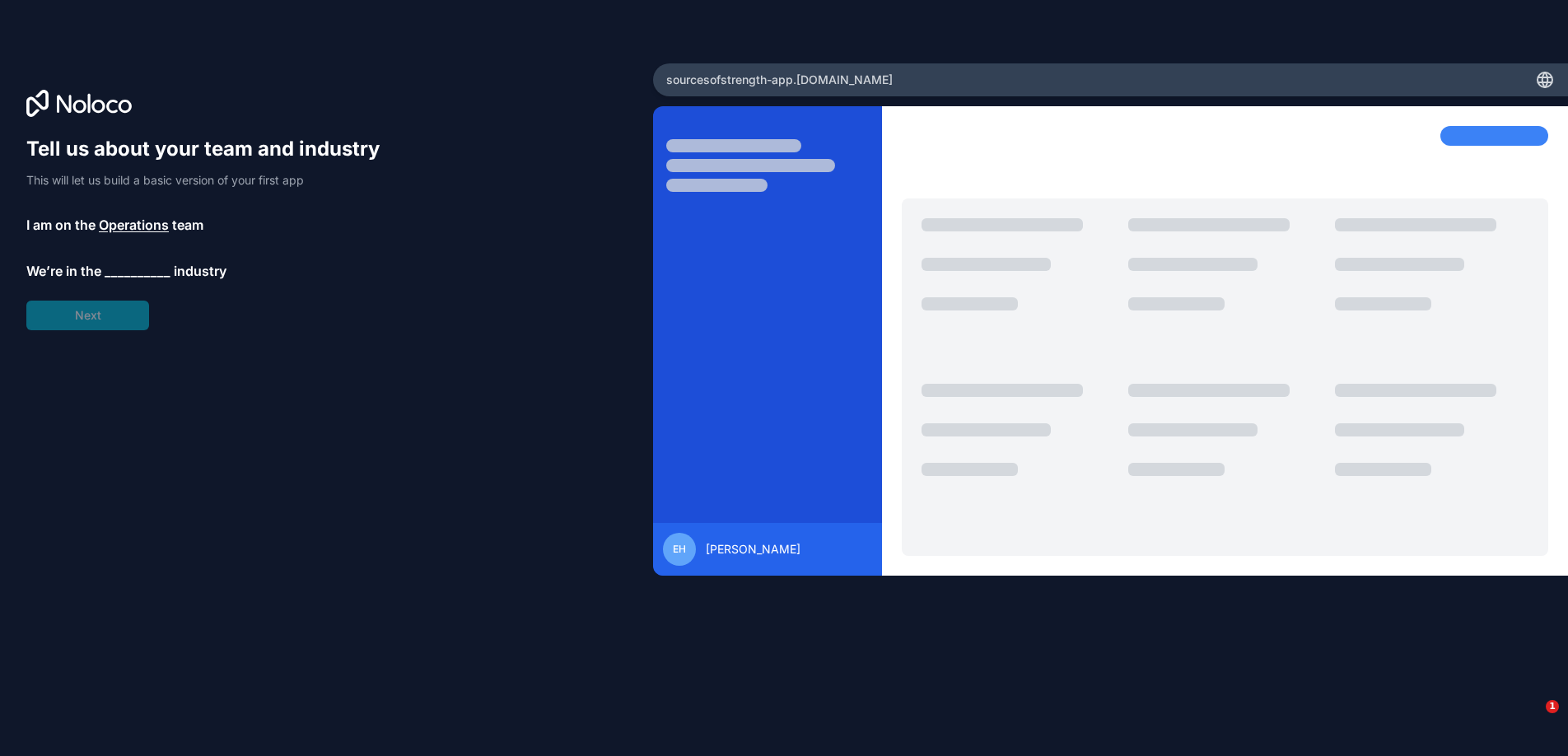
click at [111, 269] on span "__________" at bounding box center [138, 270] width 66 height 19
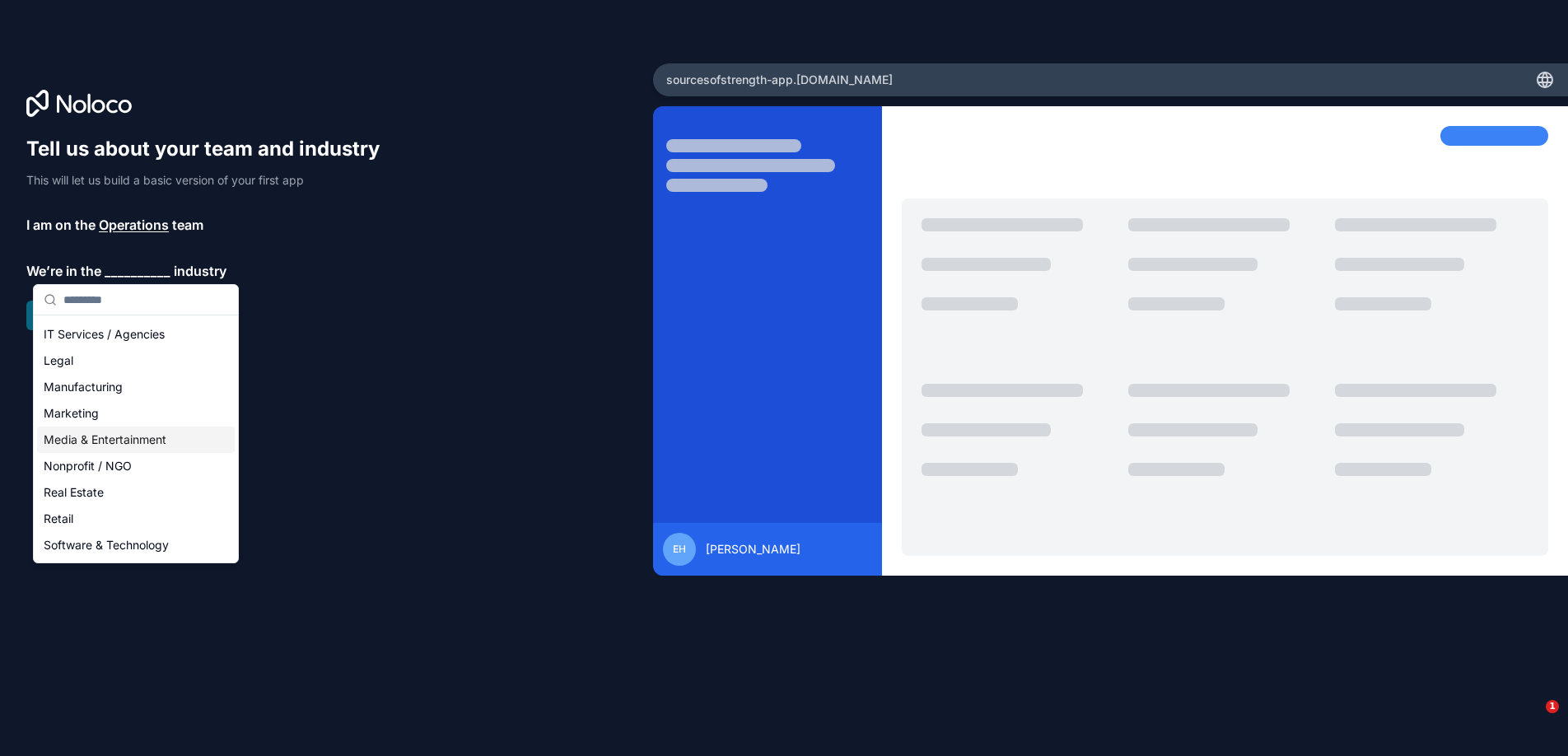
scroll to position [185, 0]
click at [117, 471] on div "Nonprofit / NGO" at bounding box center [135, 463] width 197 height 26
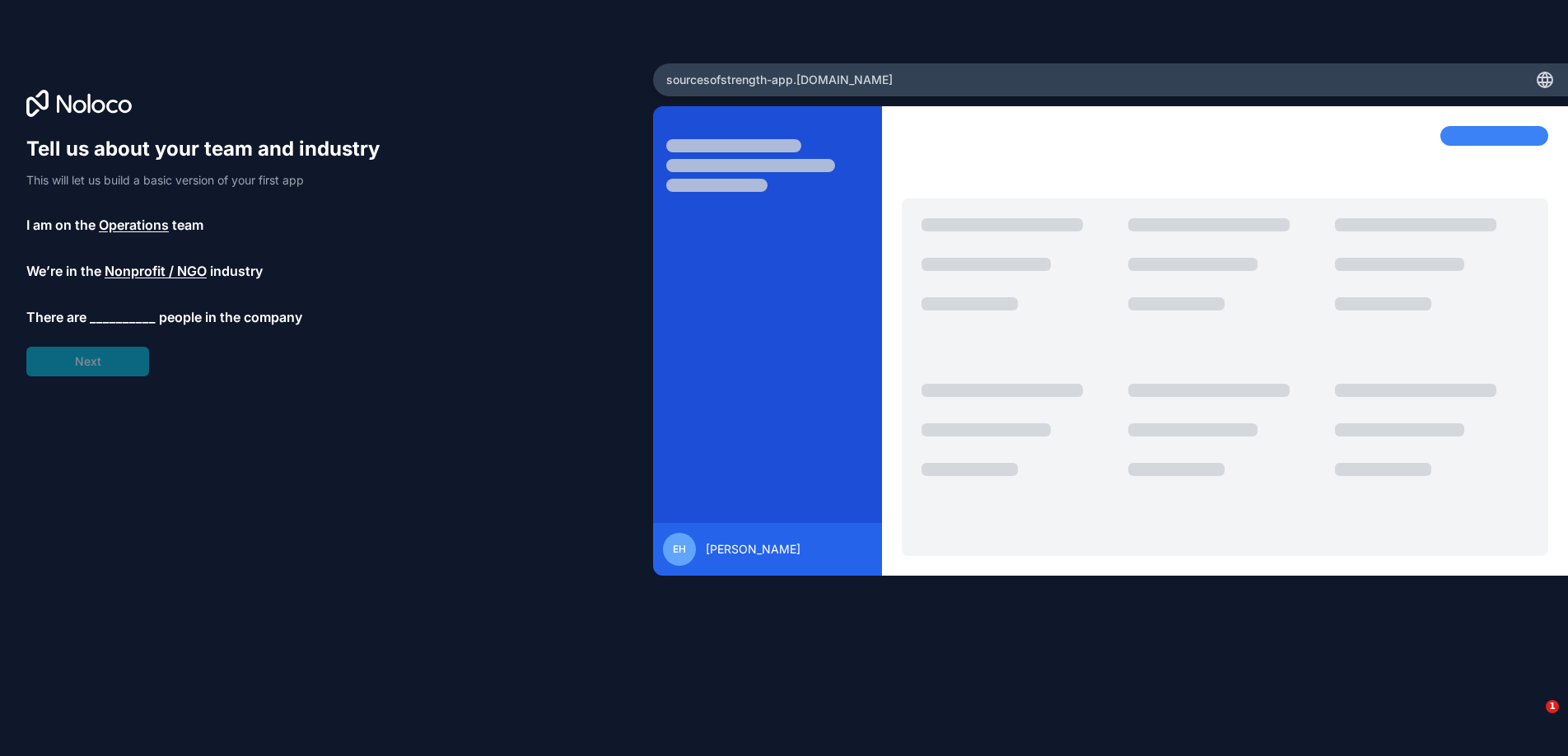
click at [111, 329] on div "Tell us about your team and industry This will let us build a basic version of …" at bounding box center [210, 256] width 369 height 240
click at [115, 319] on span "__________" at bounding box center [123, 317] width 66 height 19
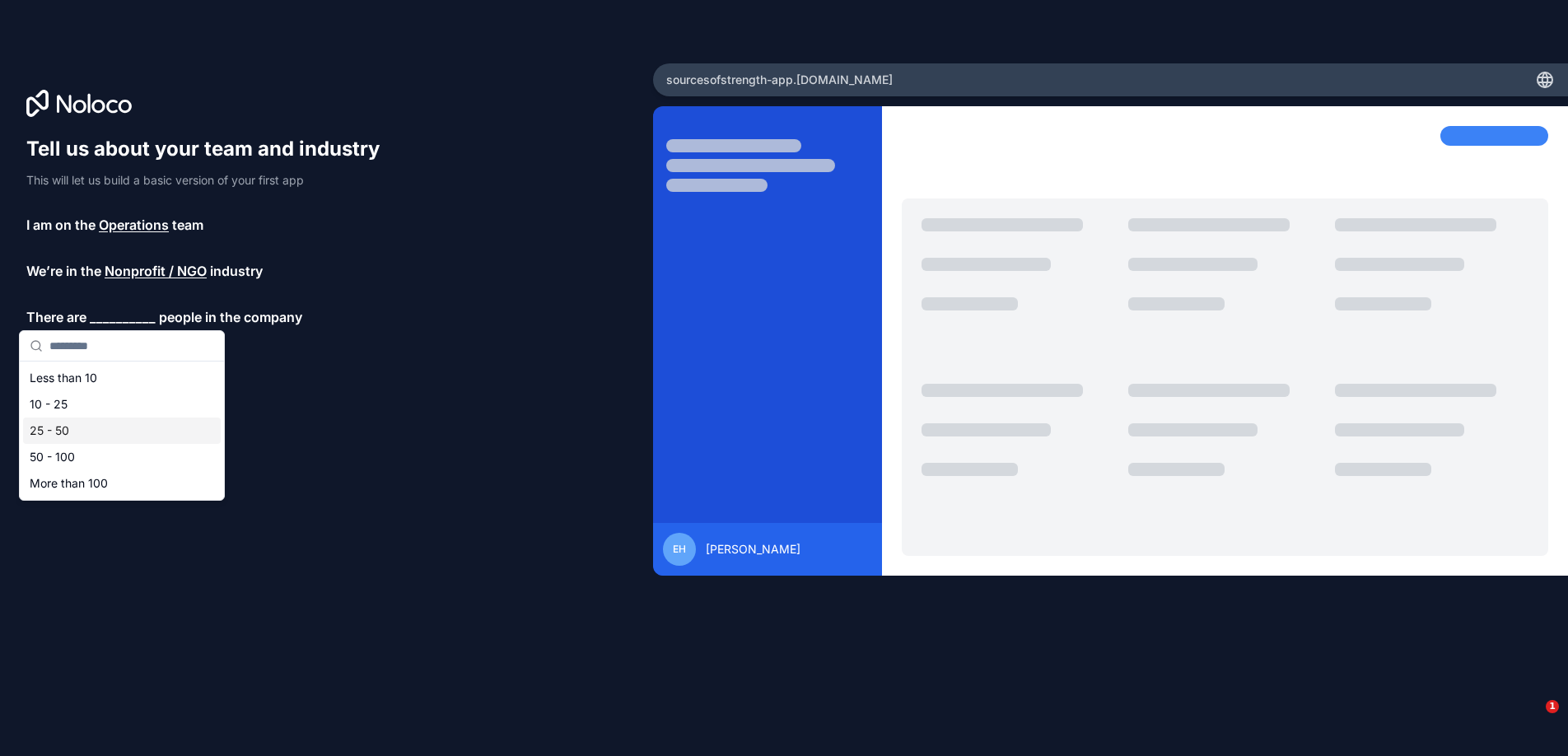
click at [98, 434] on div "25 - 50" at bounding box center [122, 430] width 197 height 26
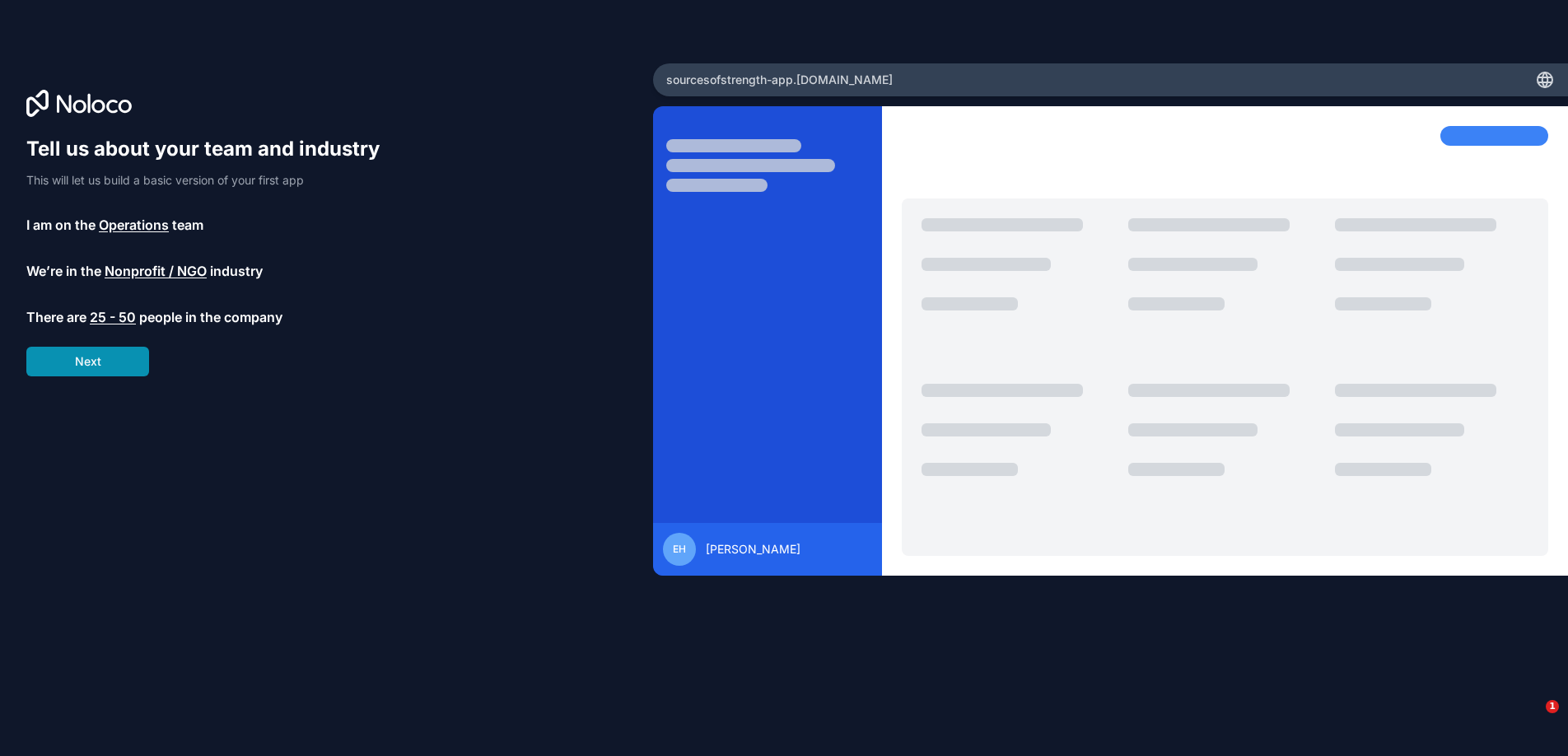
click at [100, 366] on button "Next" at bounding box center [88, 361] width 123 height 29
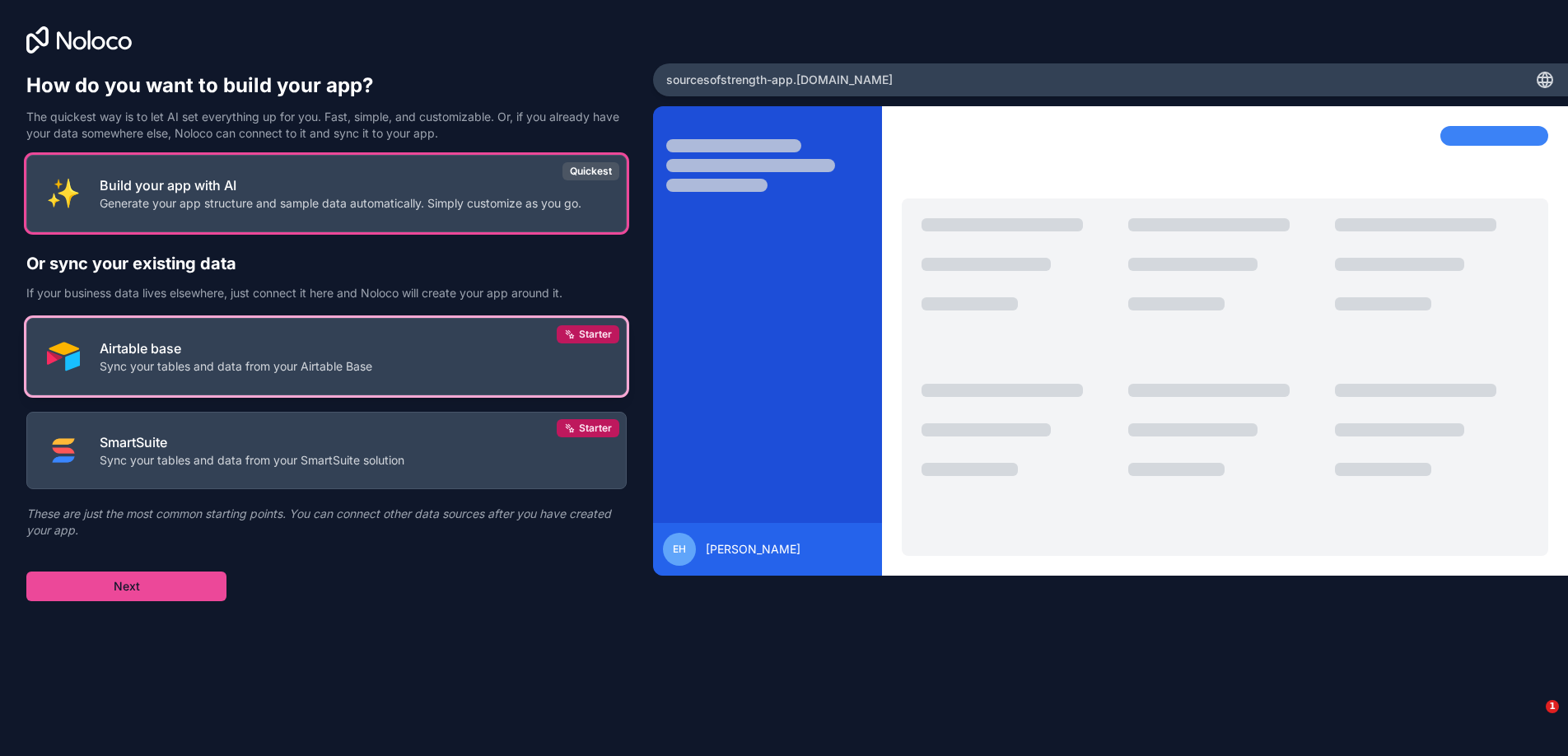
click at [174, 382] on button "Airtable base Sync your tables and data from your Airtable Base Starter" at bounding box center [326, 357] width 600 height 78
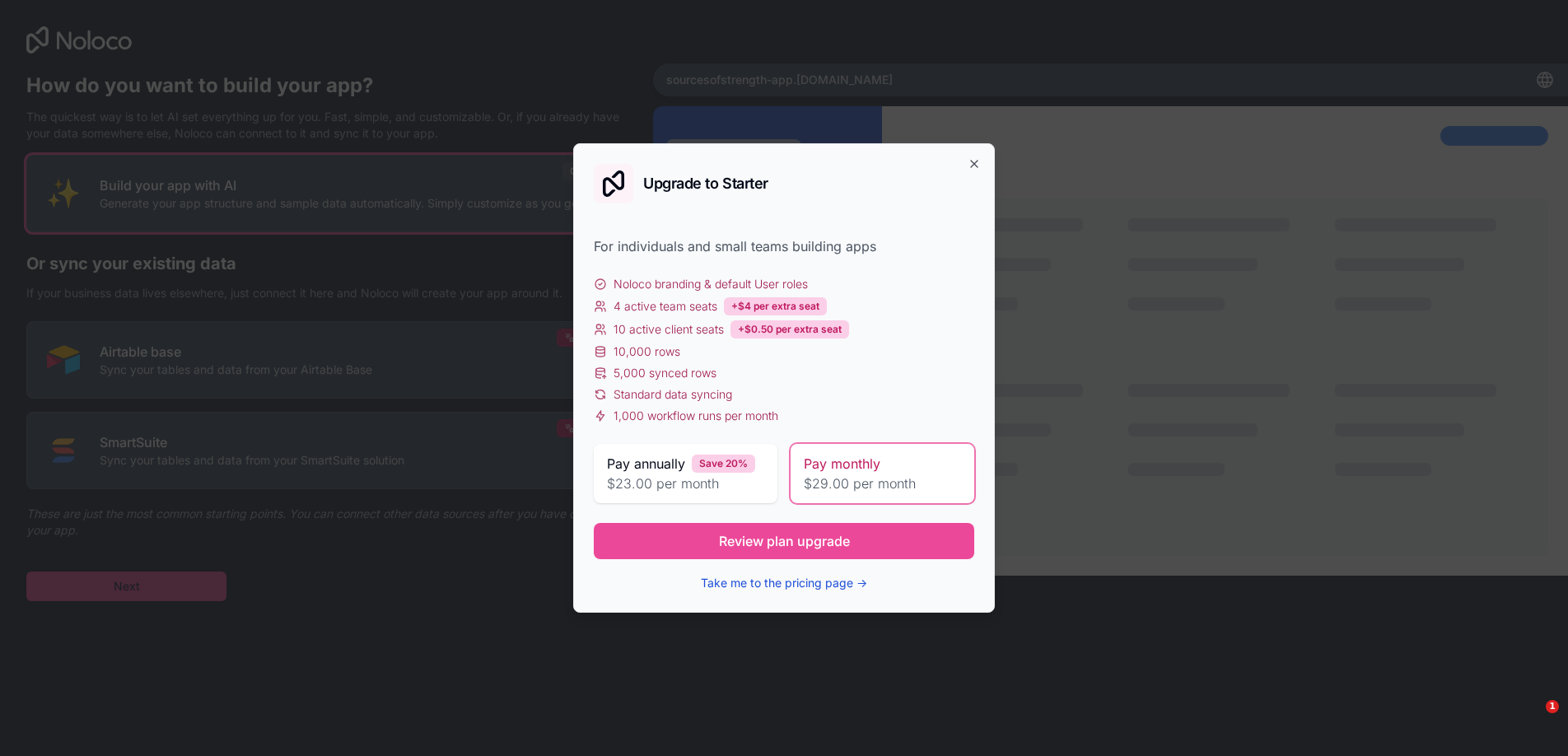
click at [745, 583] on button "Take me to the pricing page →" at bounding box center [784, 583] width 166 height 17
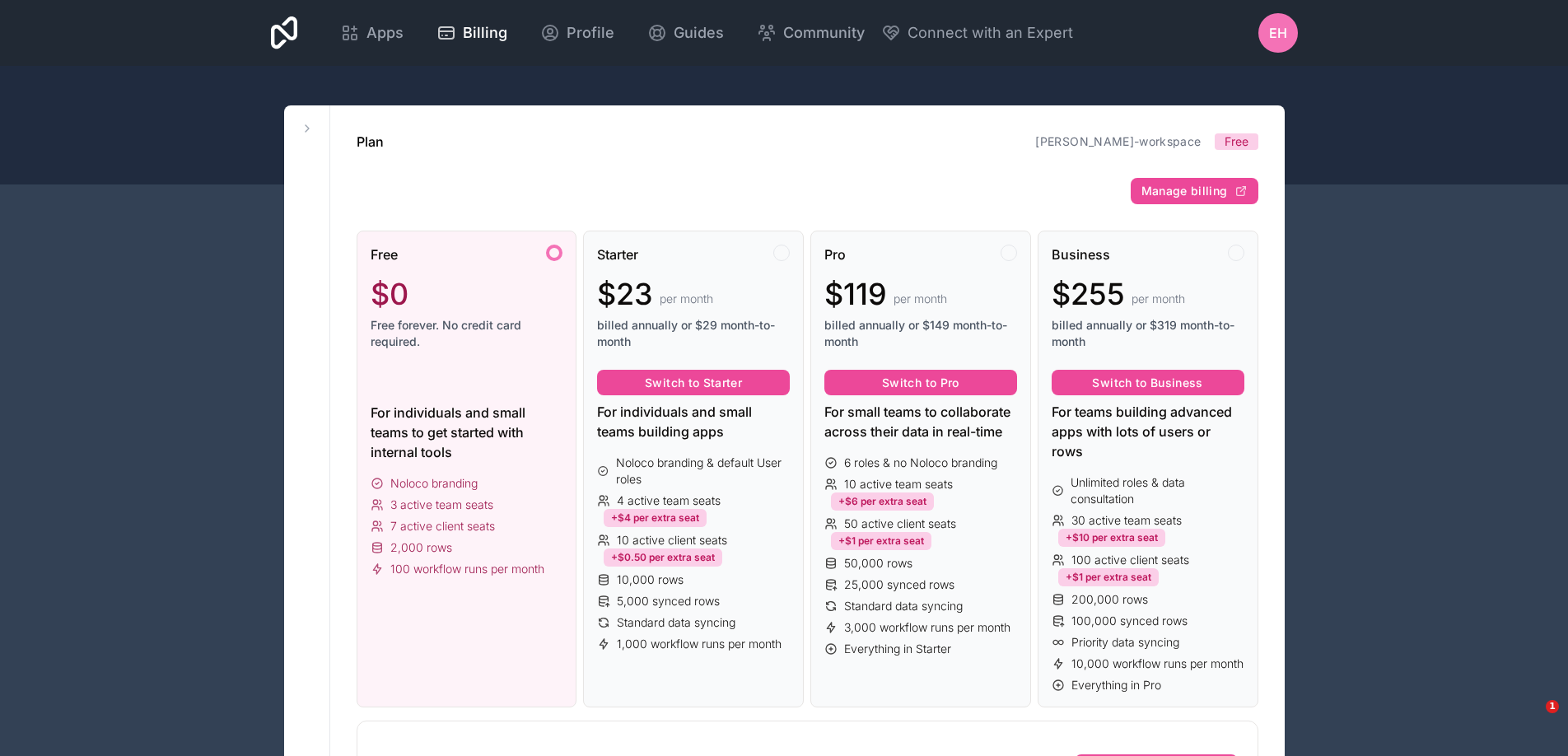
click at [1270, 35] on span "EH" at bounding box center [1278, 33] width 18 height 19
click at [365, 29] on div "Apps" at bounding box center [372, 33] width 63 height 23
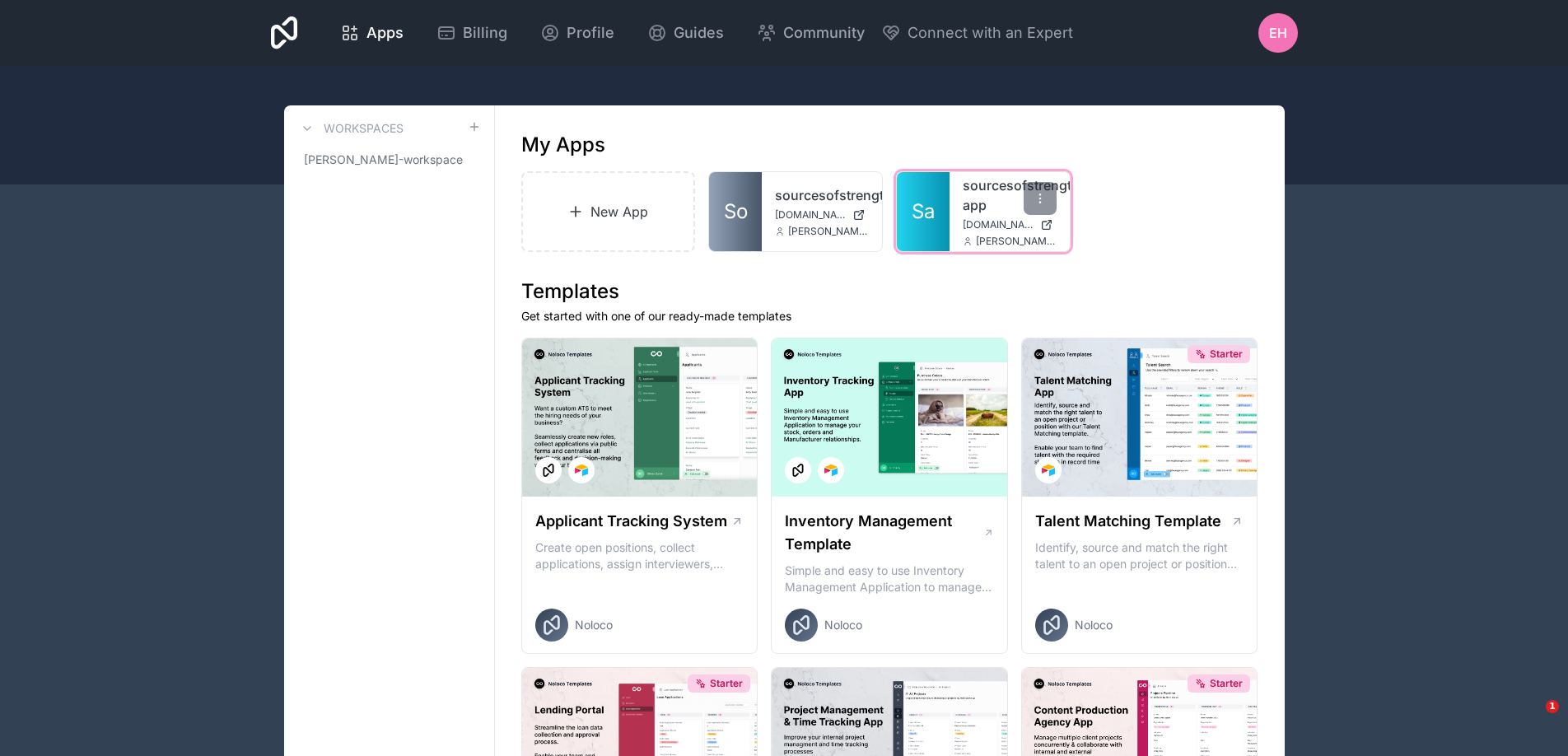
click at [988, 210] on link "sourcesofstrength-app" at bounding box center [1010, 195] width 94 height 40
